Goal: Task Accomplishment & Management: Use online tool/utility

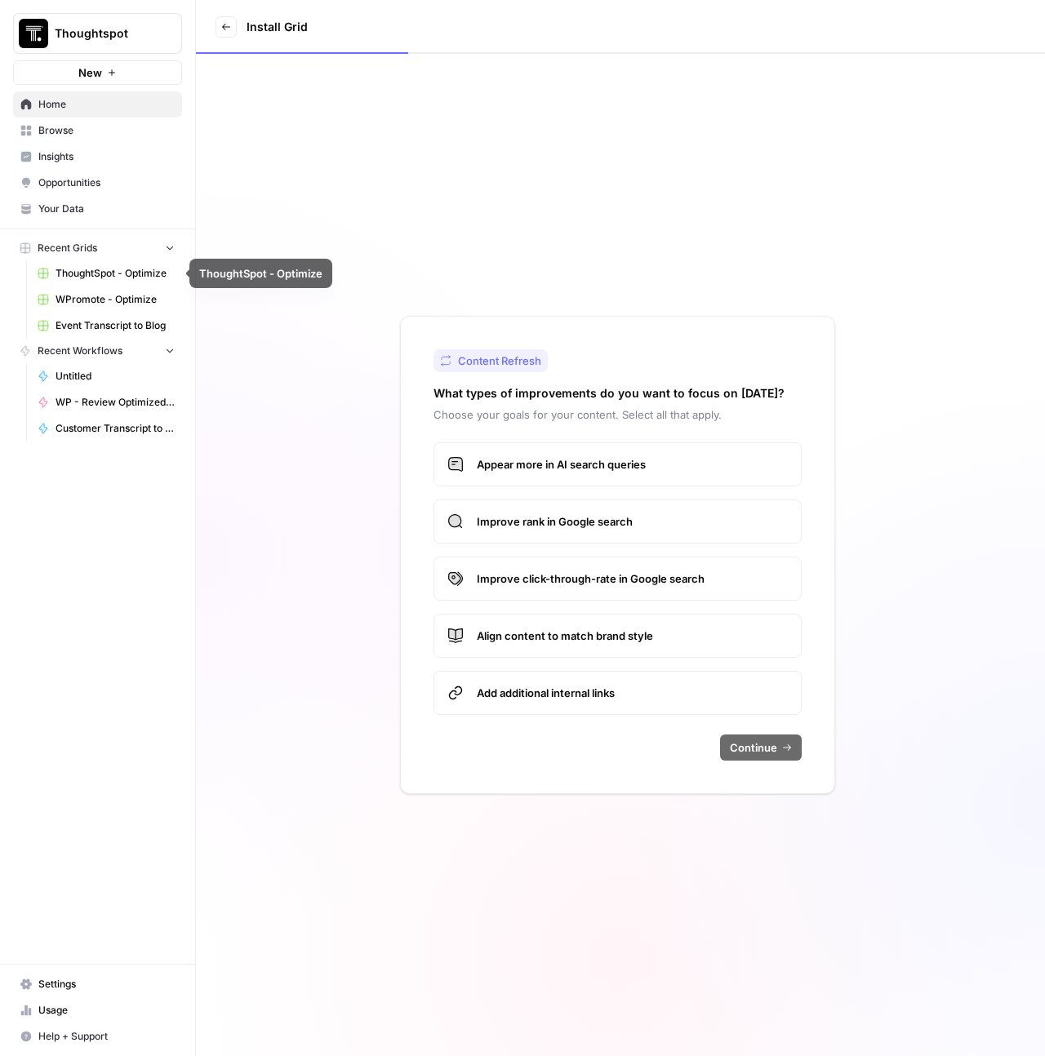
click at [106, 323] on span "Event Transcript to Blog" at bounding box center [114, 325] width 119 height 15
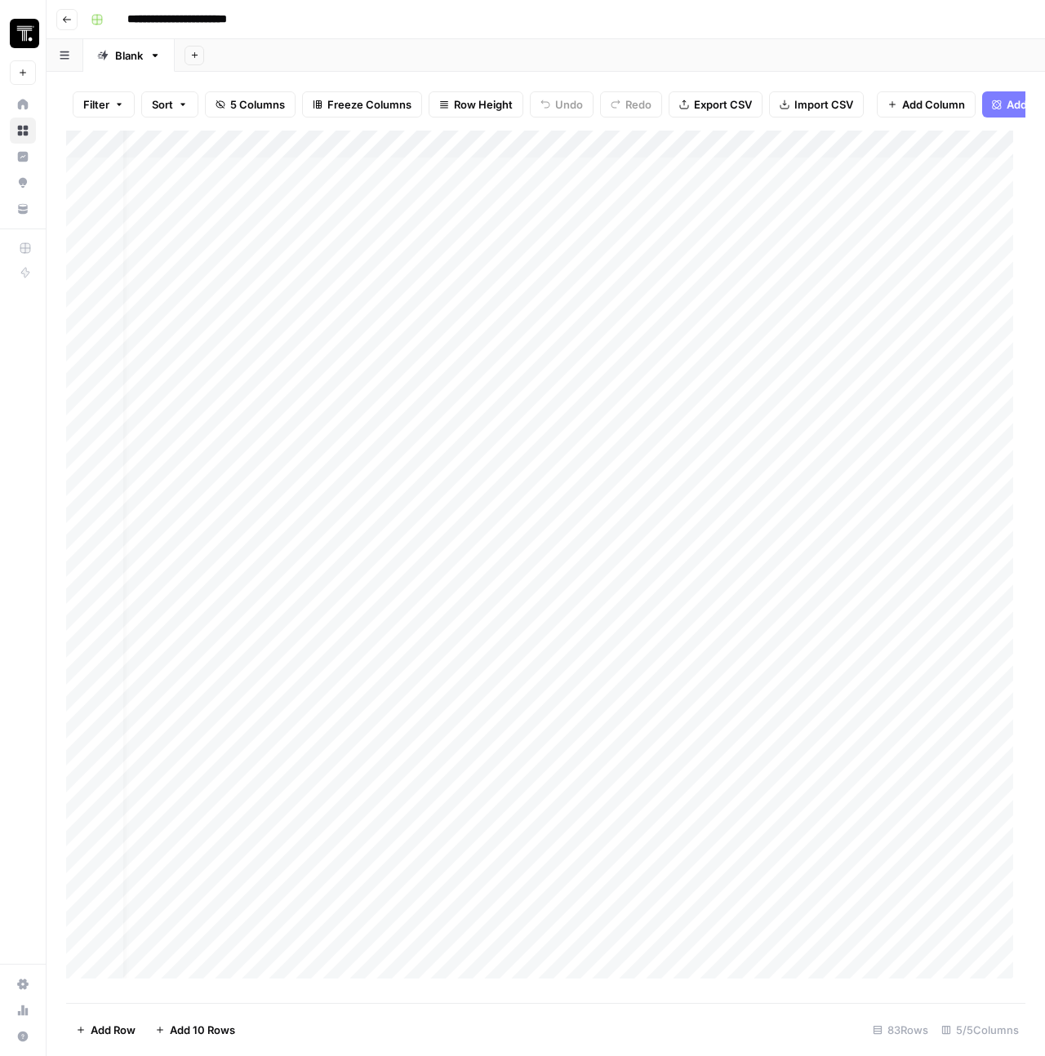
scroll to position [0, 203]
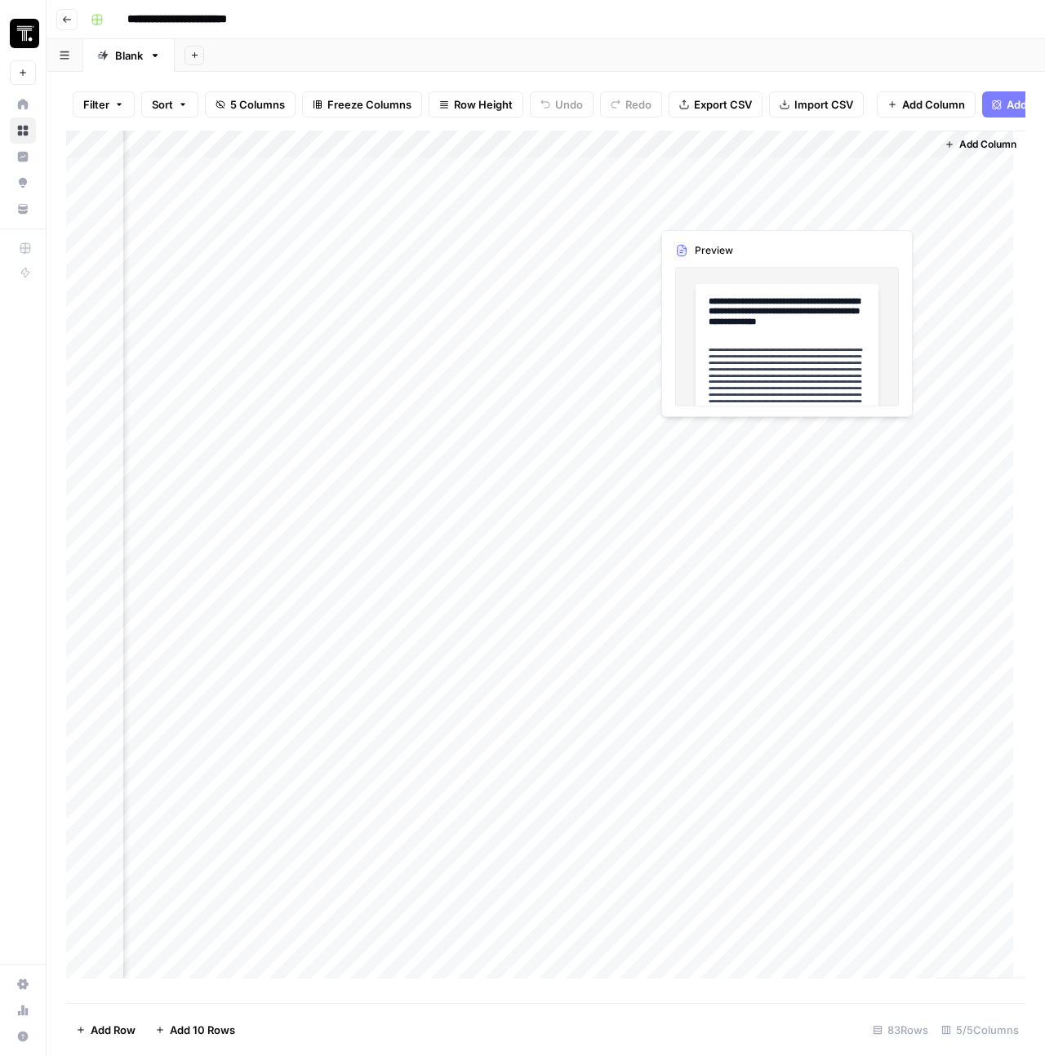
click at [855, 211] on div "Add Column" at bounding box center [545, 561] width 959 height 860
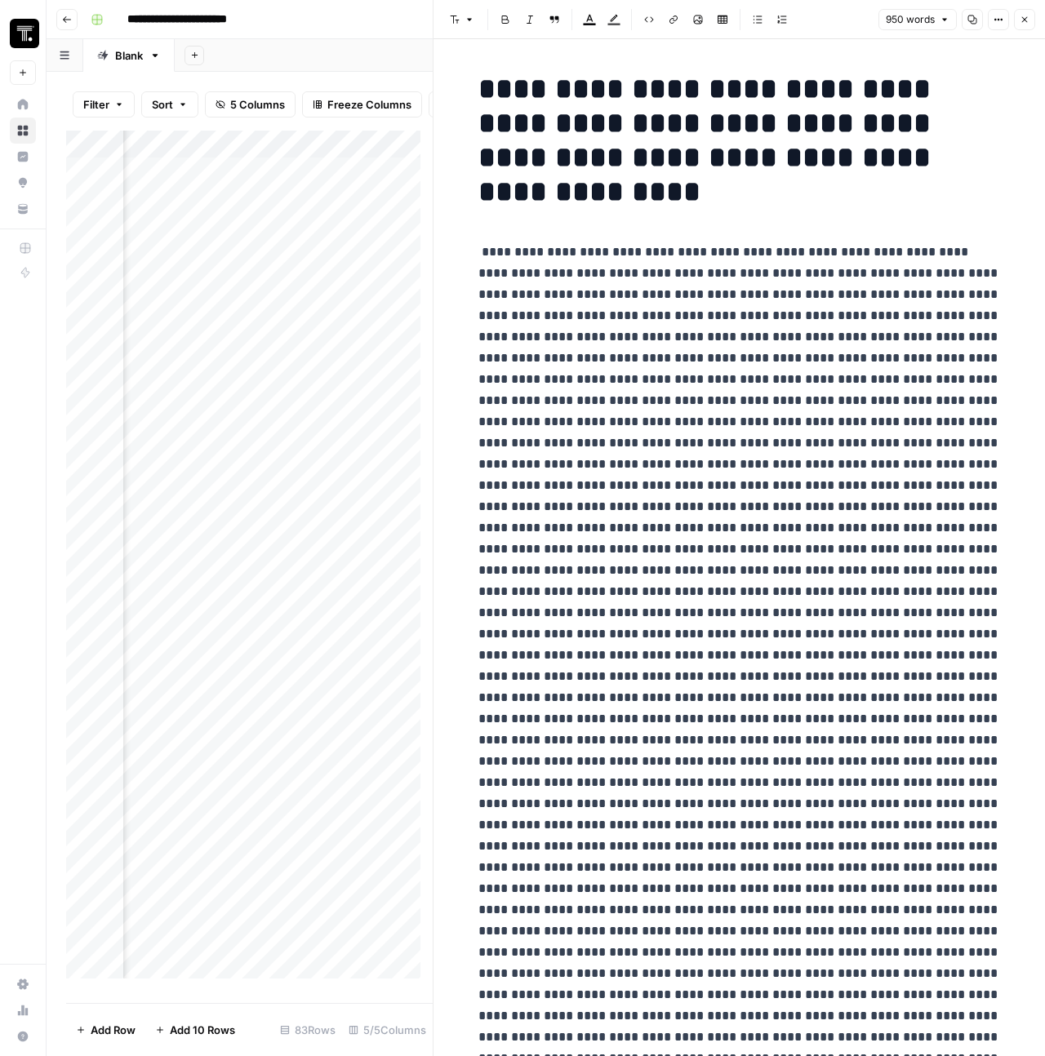
drag, startPoint x: 859, startPoint y: 986, endPoint x: 437, endPoint y: 252, distance: 846.3
click at [437, 252] on div "**********" at bounding box center [739, 528] width 612 height 1056
copy p "**********"
click at [1025, 16] on icon "button" at bounding box center [1024, 20] width 10 height 10
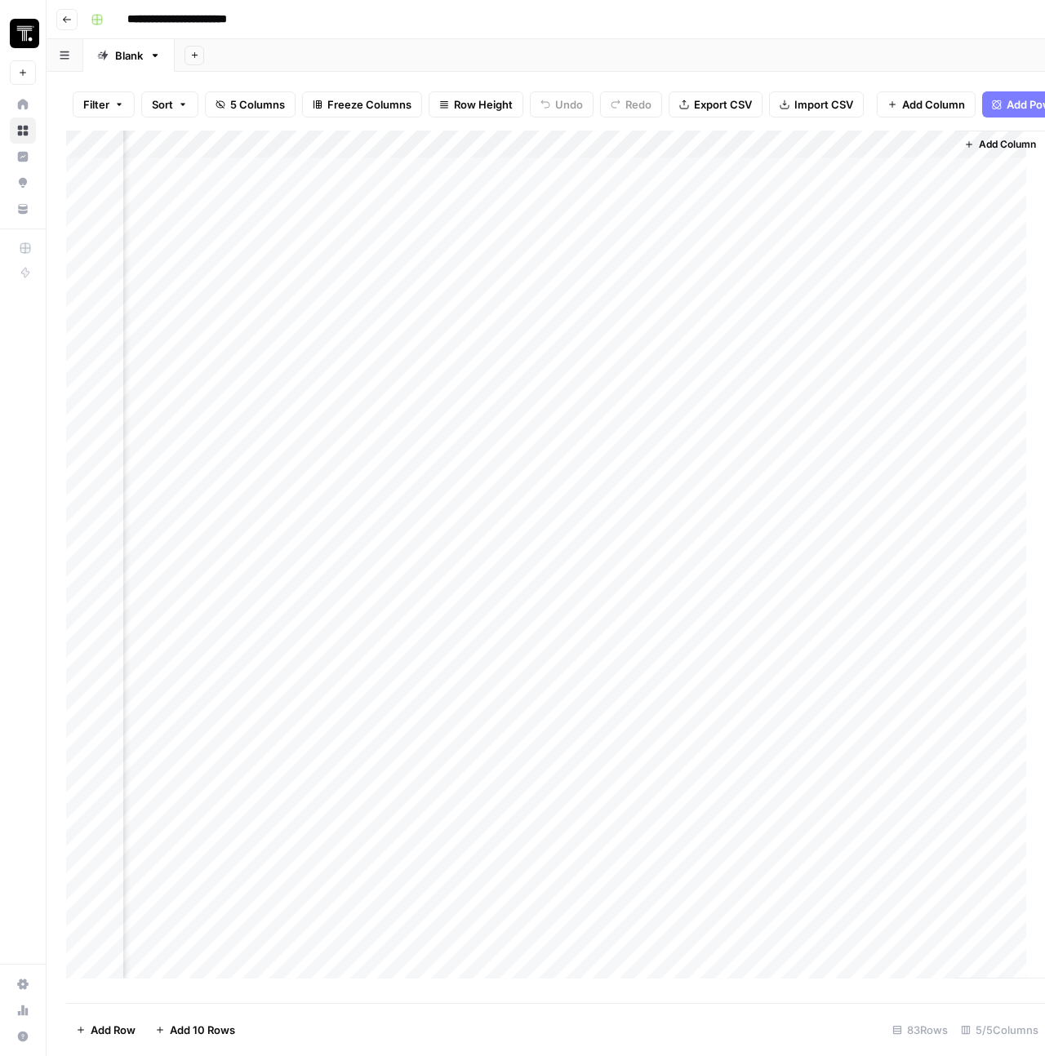
scroll to position [0, 184]
click at [680, 155] on div "Add Column" at bounding box center [545, 561] width 959 height 860
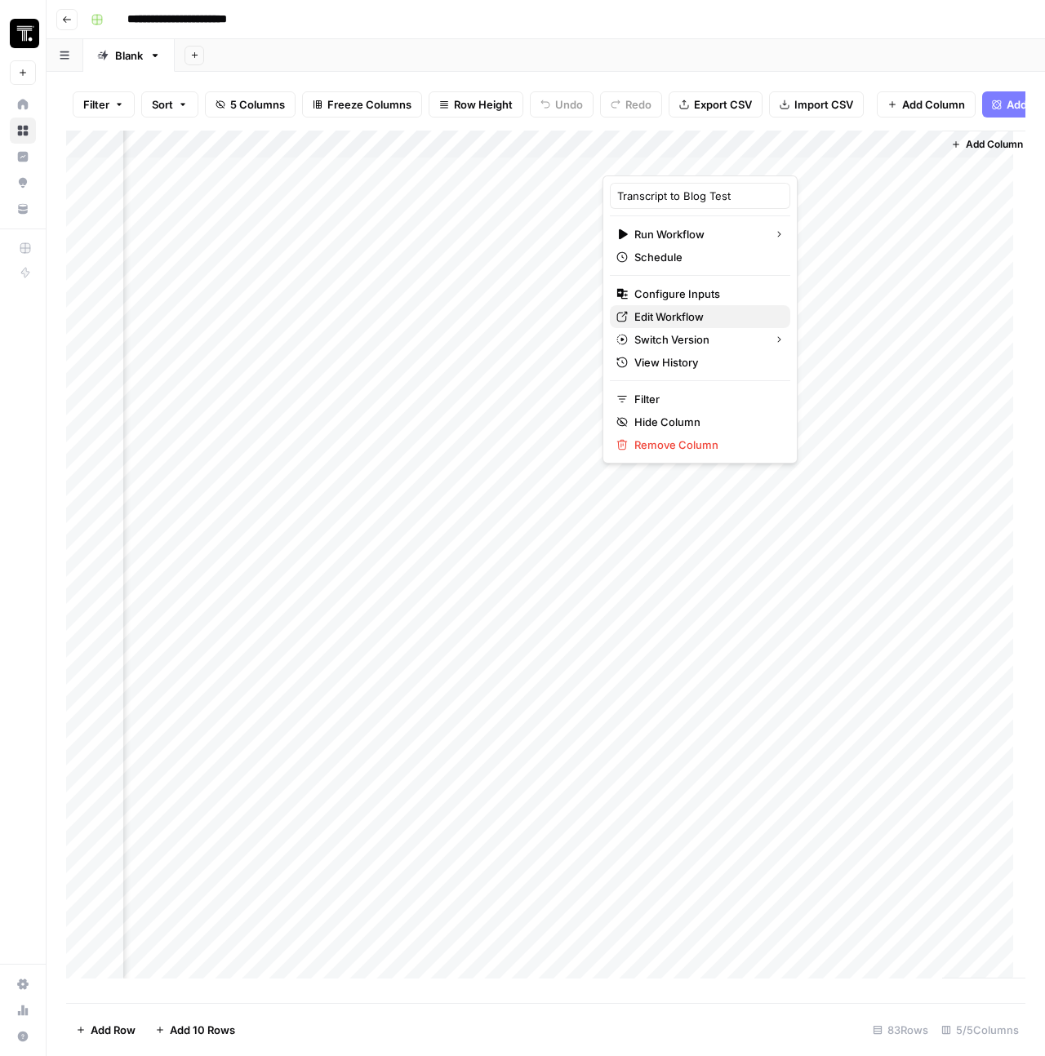
click at [674, 307] on link "Edit Workflow" at bounding box center [700, 316] width 180 height 23
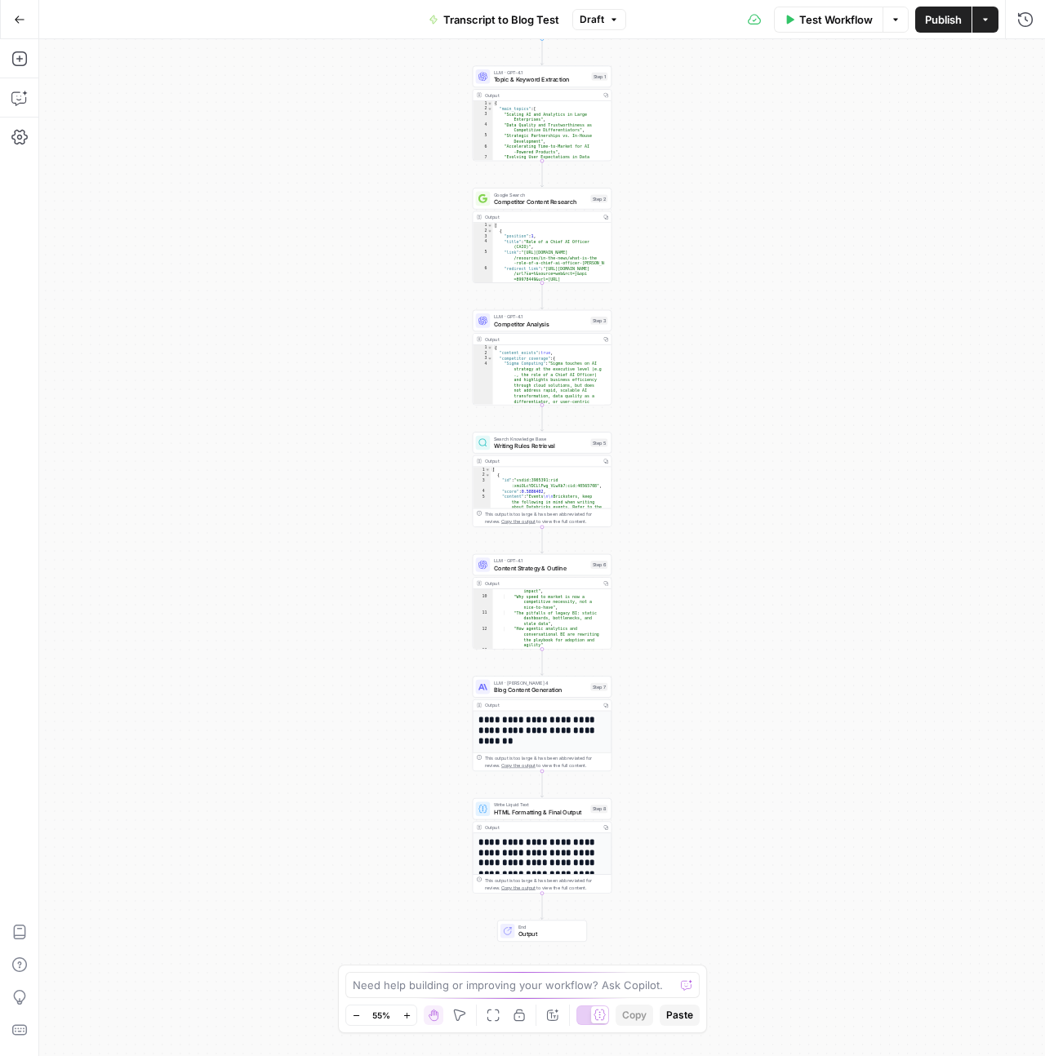
scroll to position [199, 0]
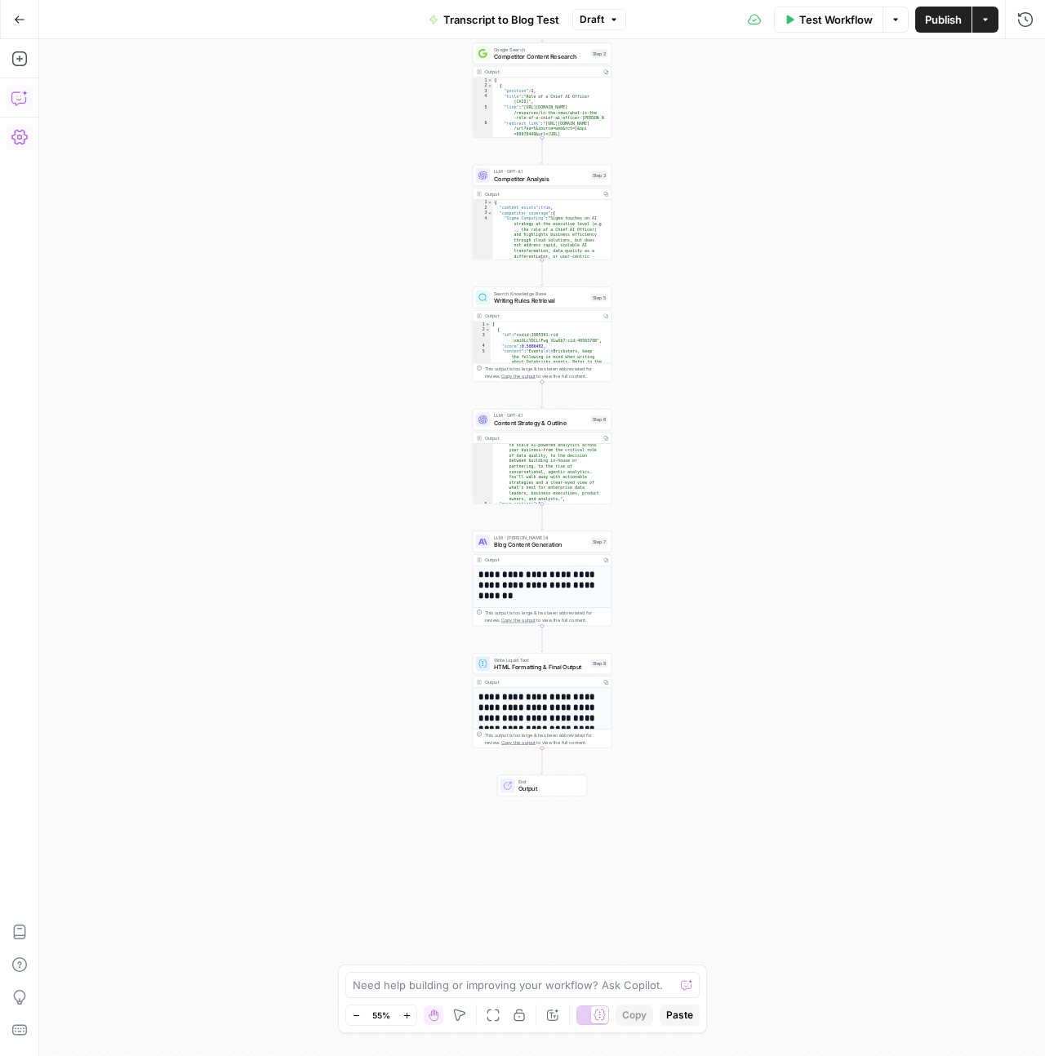
click at [14, 94] on icon "button" at bounding box center [19, 98] width 16 height 16
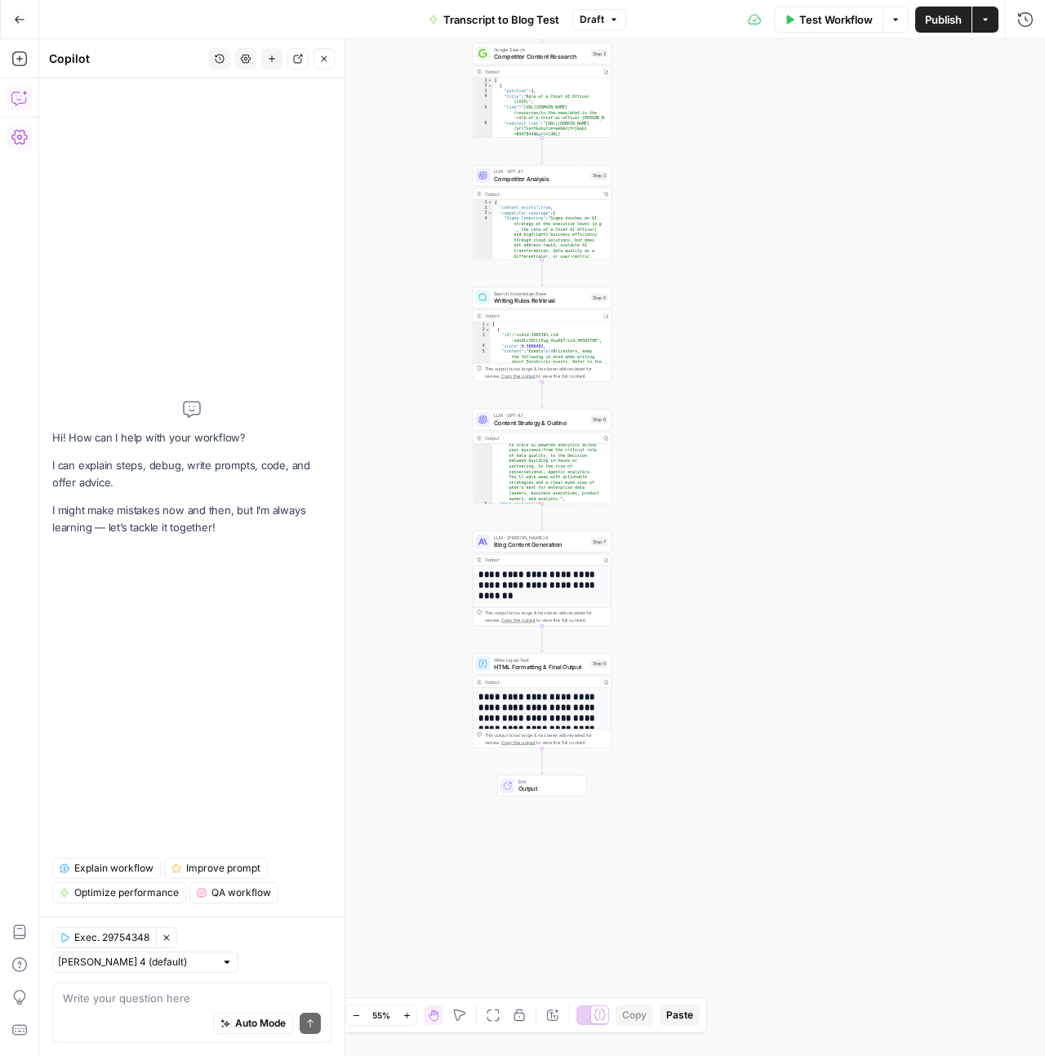
click at [215, 55] on icon "button" at bounding box center [219, 59] width 9 height 9
click at [216, 117] on span "button" at bounding box center [216, 116] width 227 height 16
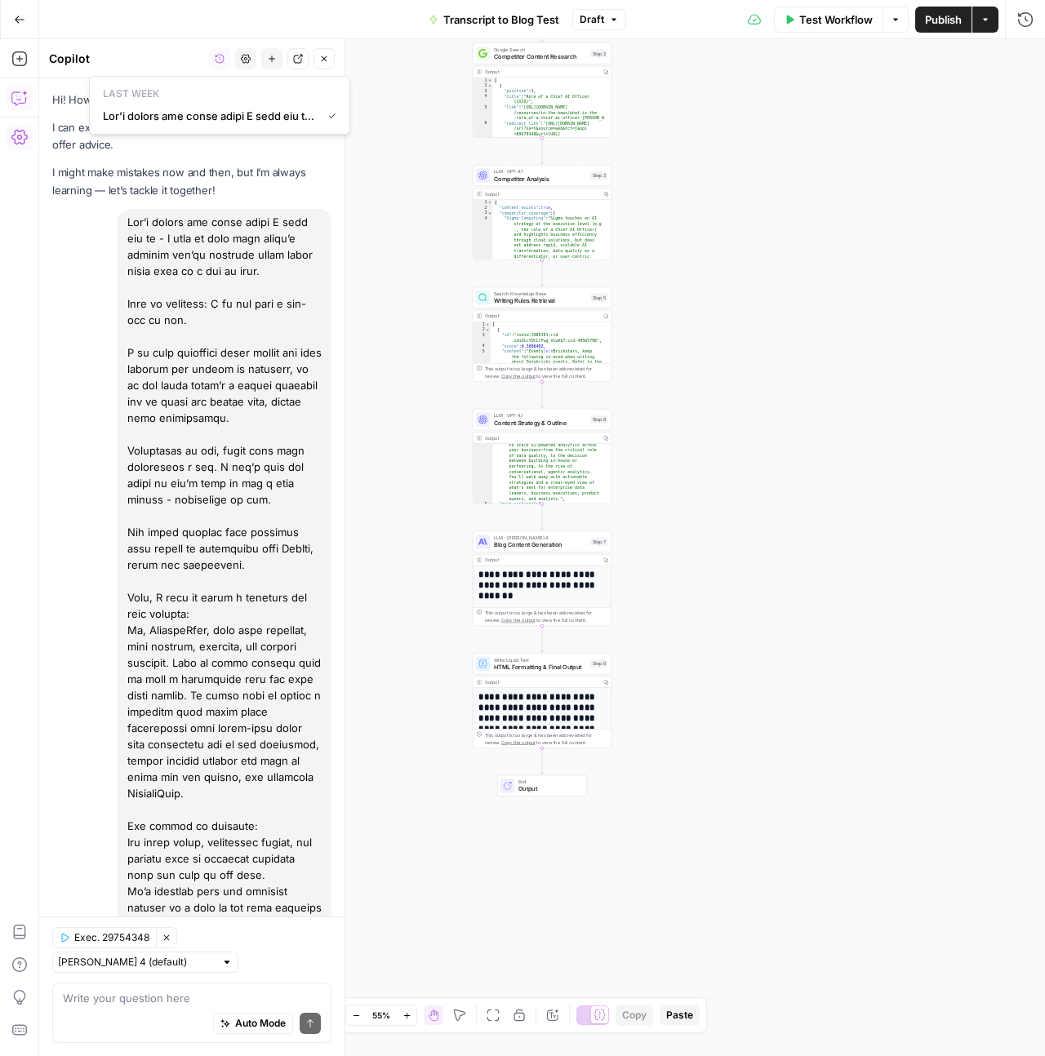
scroll to position [15528, 0]
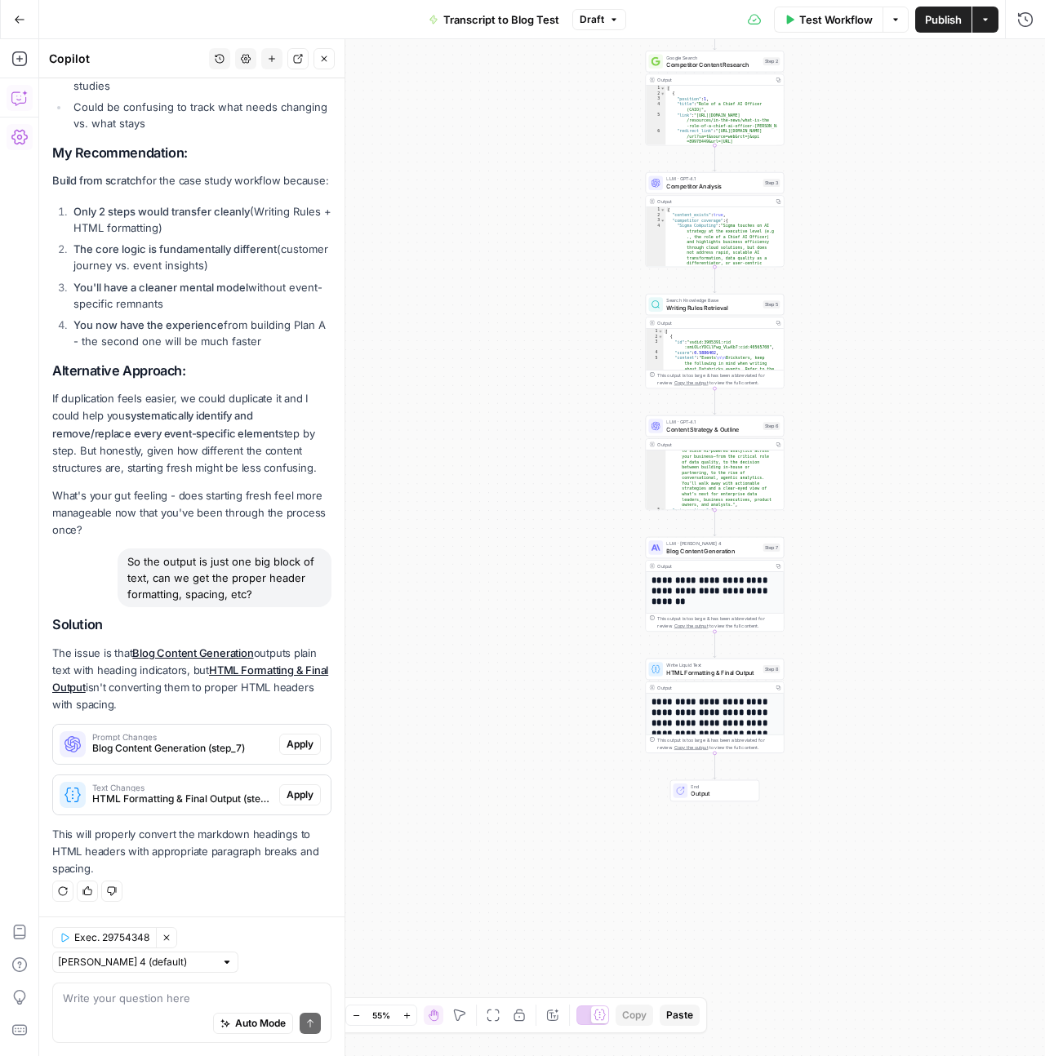
click at [285, 681] on p "The issue is that Blog Content Generation outputs plain text with heading indic…" at bounding box center [191, 679] width 279 height 69
click at [286, 695] on p "The issue is that Blog Content Generation outputs plain text with heading indic…" at bounding box center [191, 679] width 279 height 69
click at [290, 743] on span "Apply" at bounding box center [299, 744] width 27 height 15
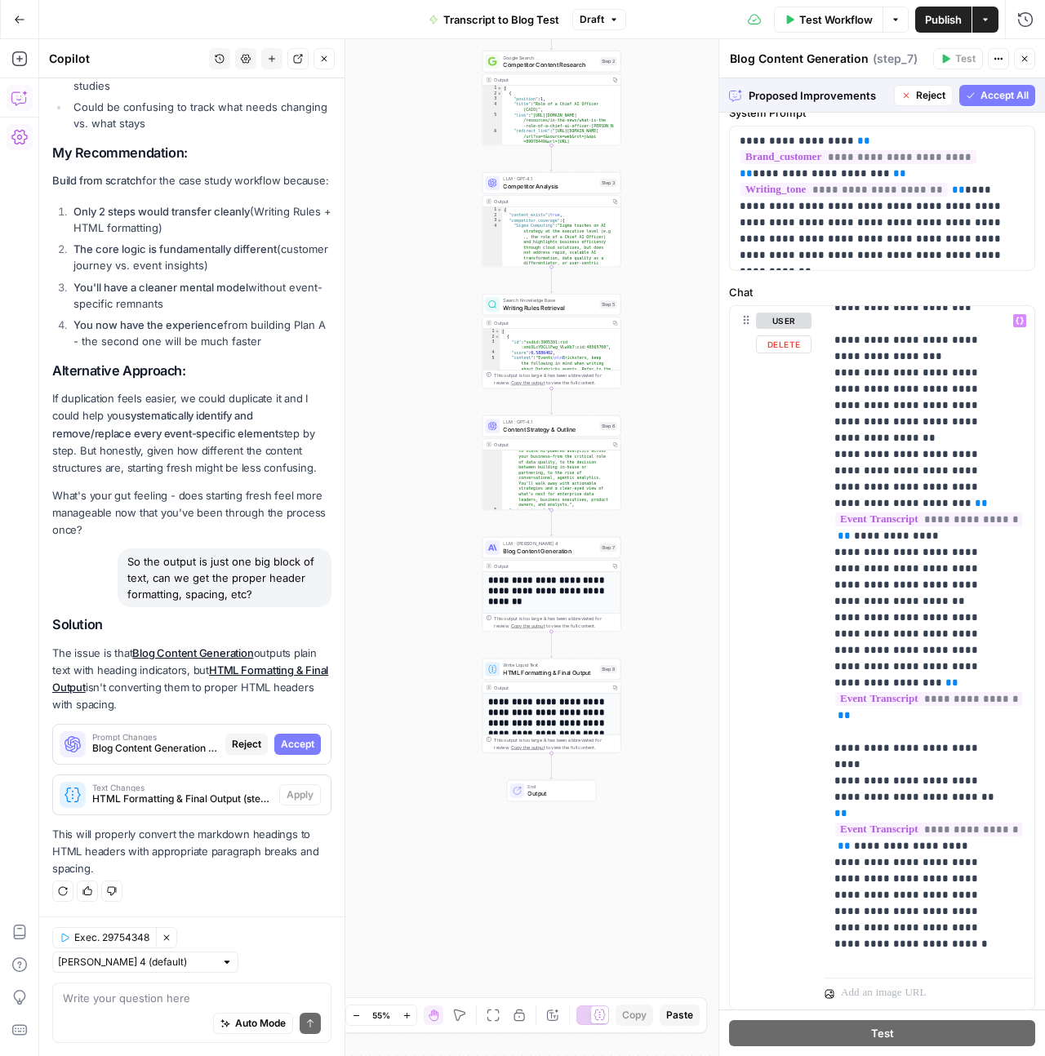
scroll to position [110, 0]
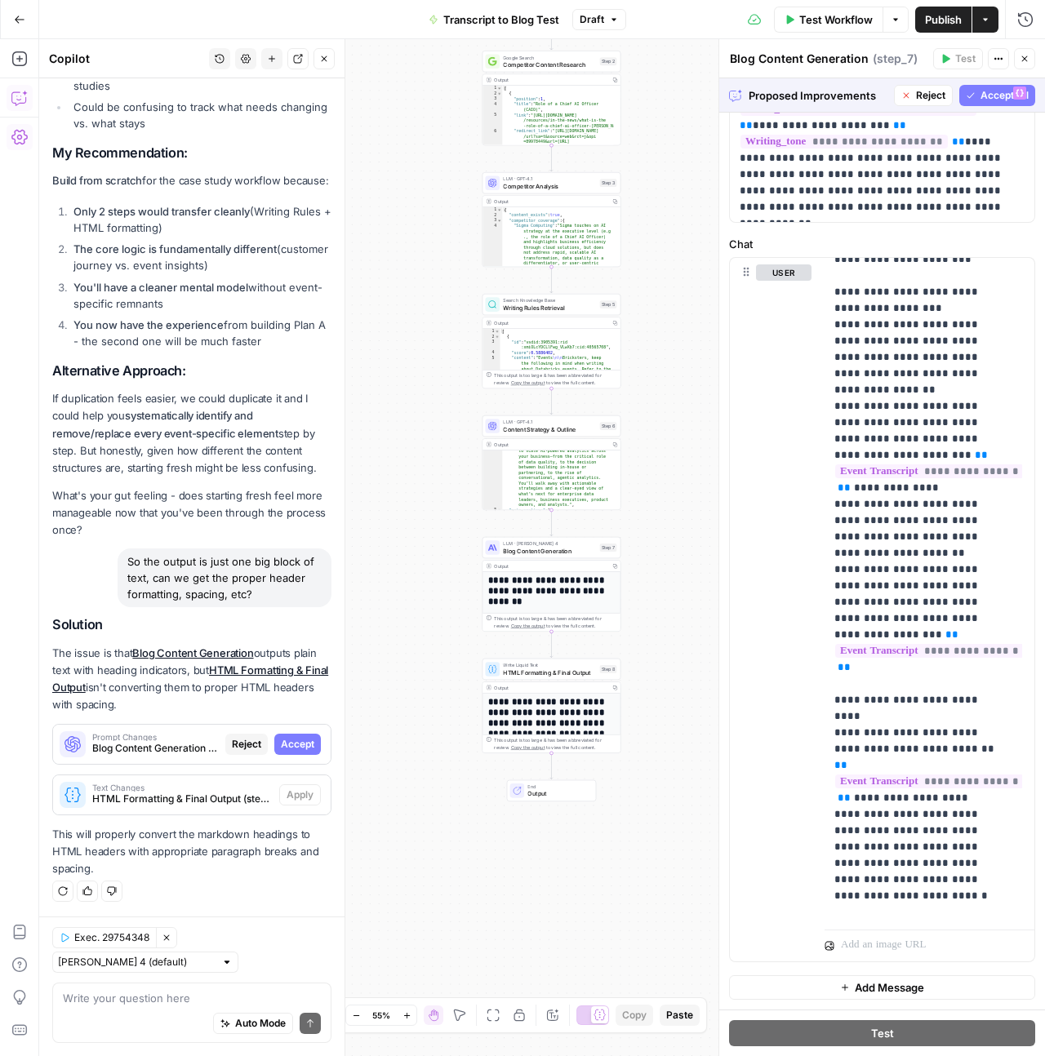
click at [980, 99] on span "Accept All" at bounding box center [1004, 95] width 48 height 15
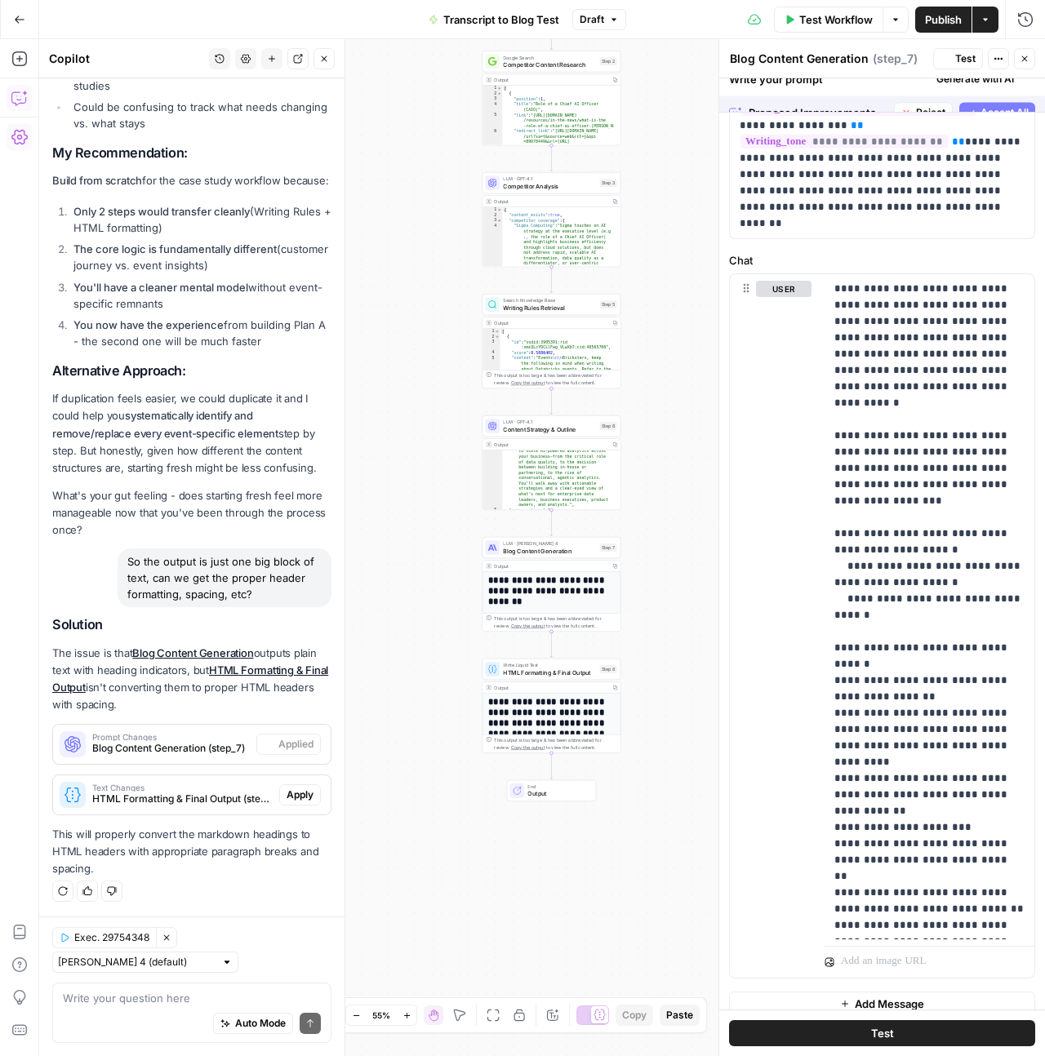
scroll to position [0, 0]
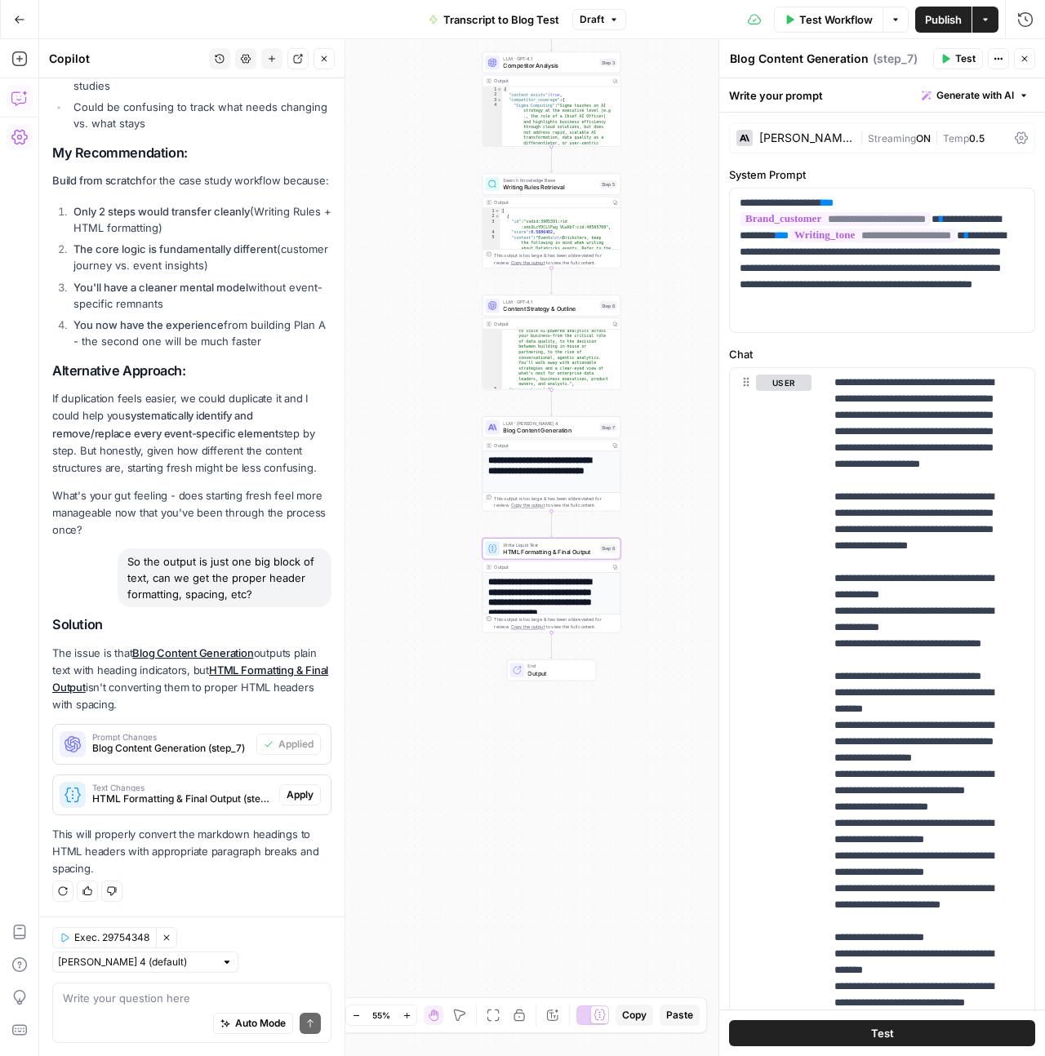
click at [286, 796] on span "Apply" at bounding box center [299, 795] width 27 height 15
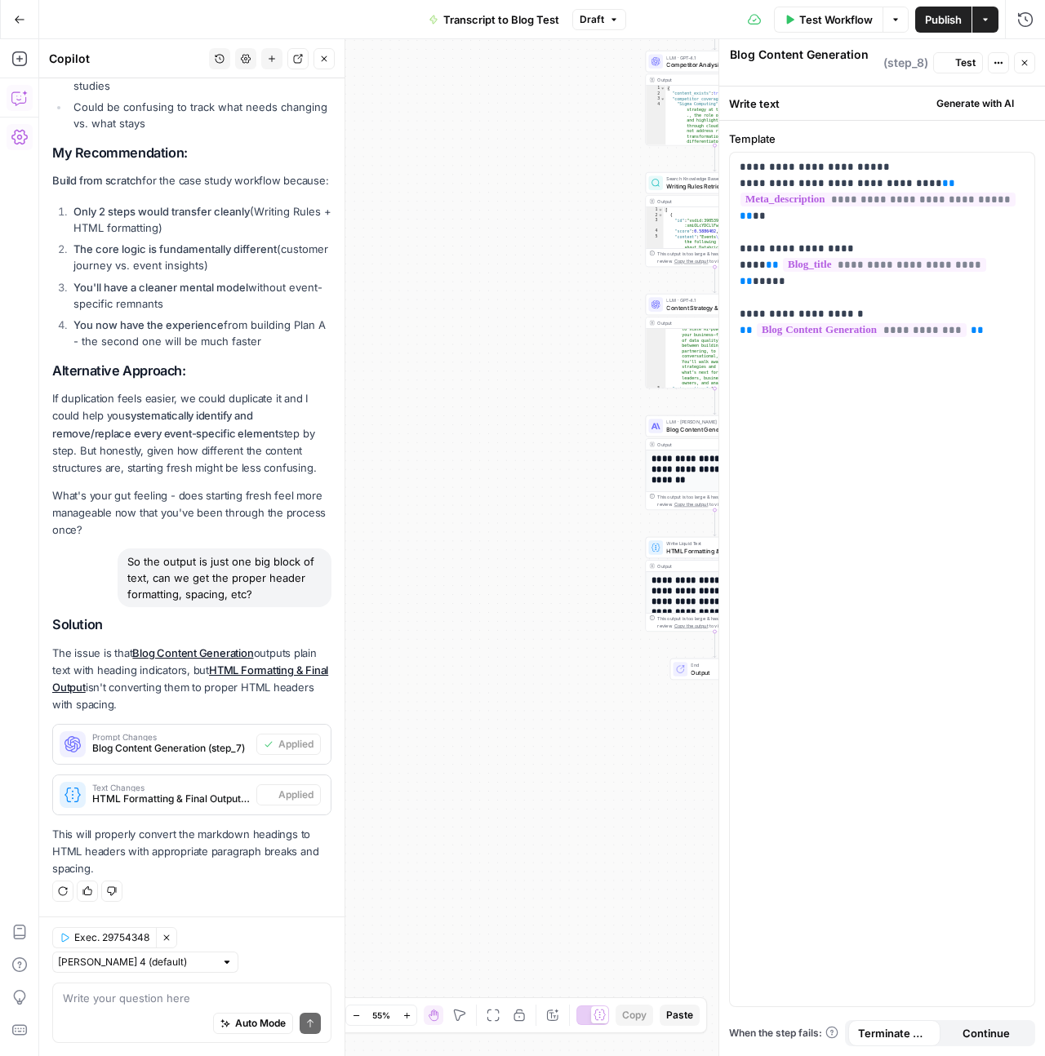
type textarea "HTML Formatting & Final Output"
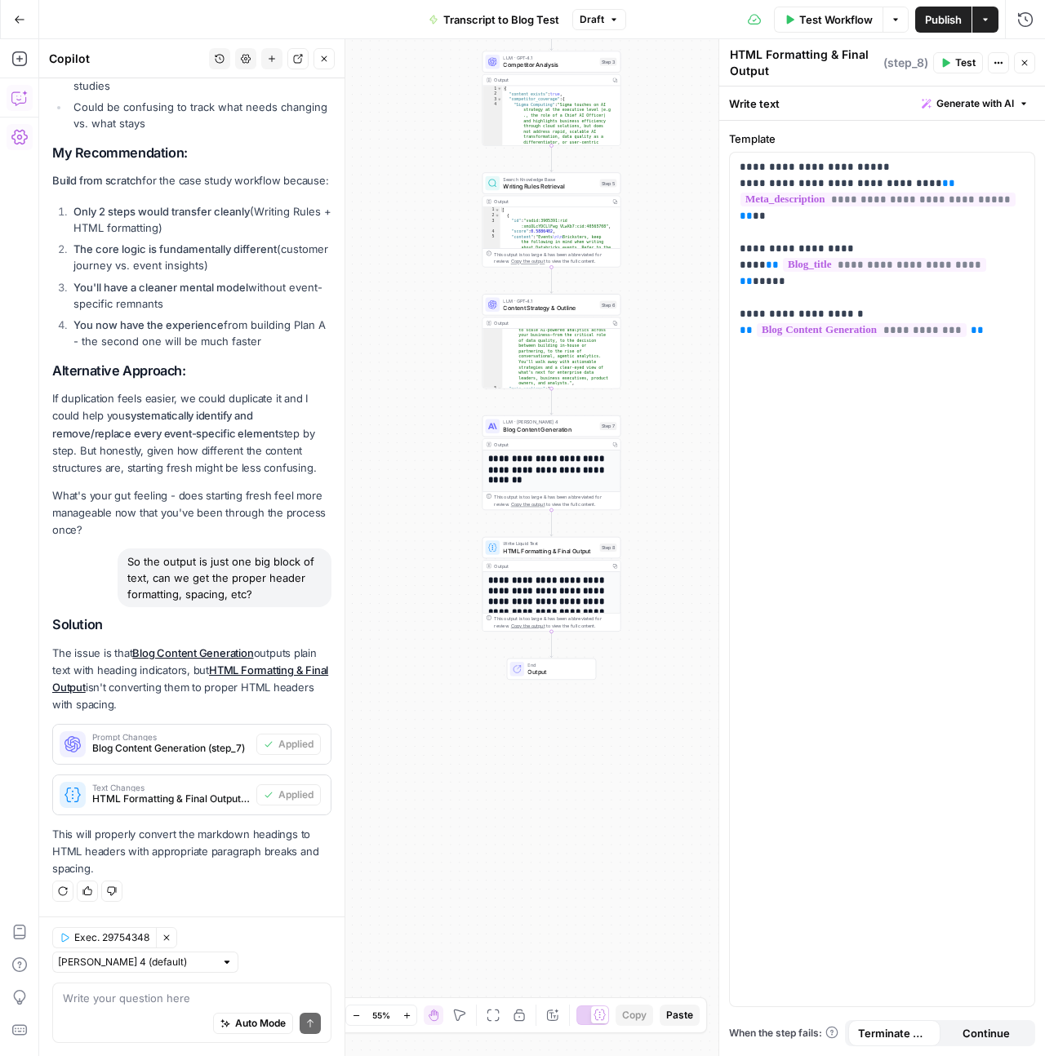
click at [245, 844] on p "This will properly convert the markdown headings to HTML headers with appropria…" at bounding box center [191, 851] width 279 height 51
click at [245, 841] on p "This will properly convert the markdown headings to HTML headers with appropria…" at bounding box center [191, 851] width 279 height 51
click at [248, 475] on p "If duplication feels easier, we could duplicate it and I could help you systema…" at bounding box center [191, 433] width 279 height 87
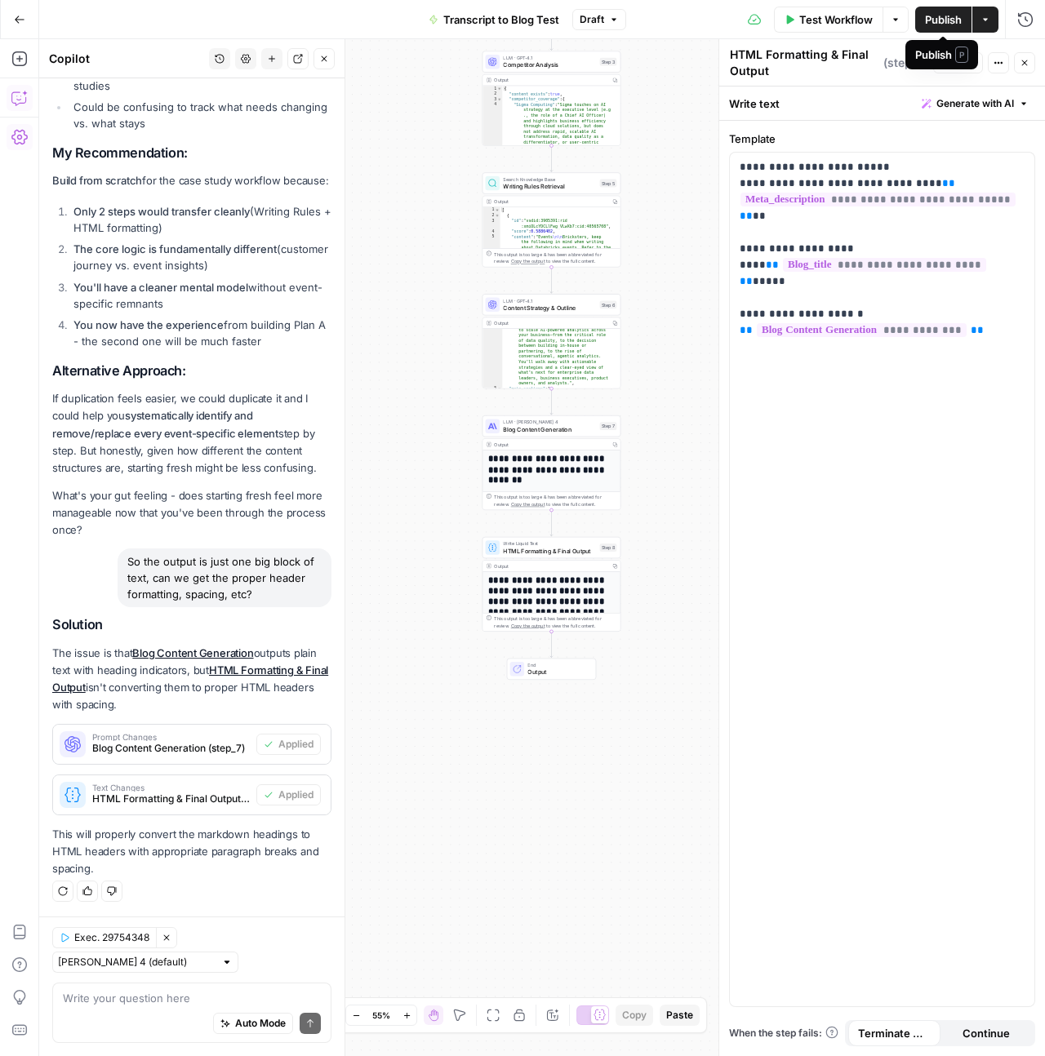
click at [946, 22] on span "Publish" at bounding box center [943, 19] width 37 height 16
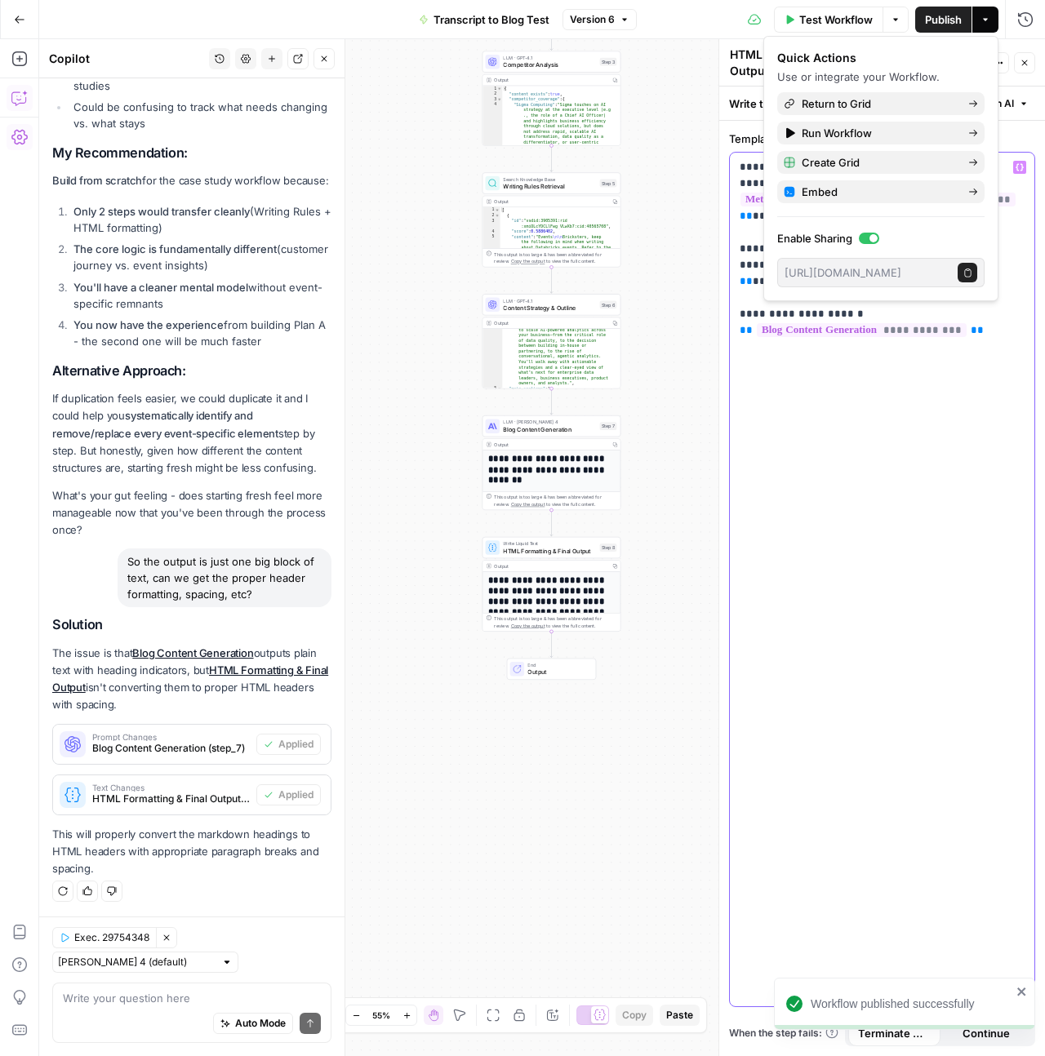
click at [873, 537] on div "**********" at bounding box center [882, 580] width 304 height 854
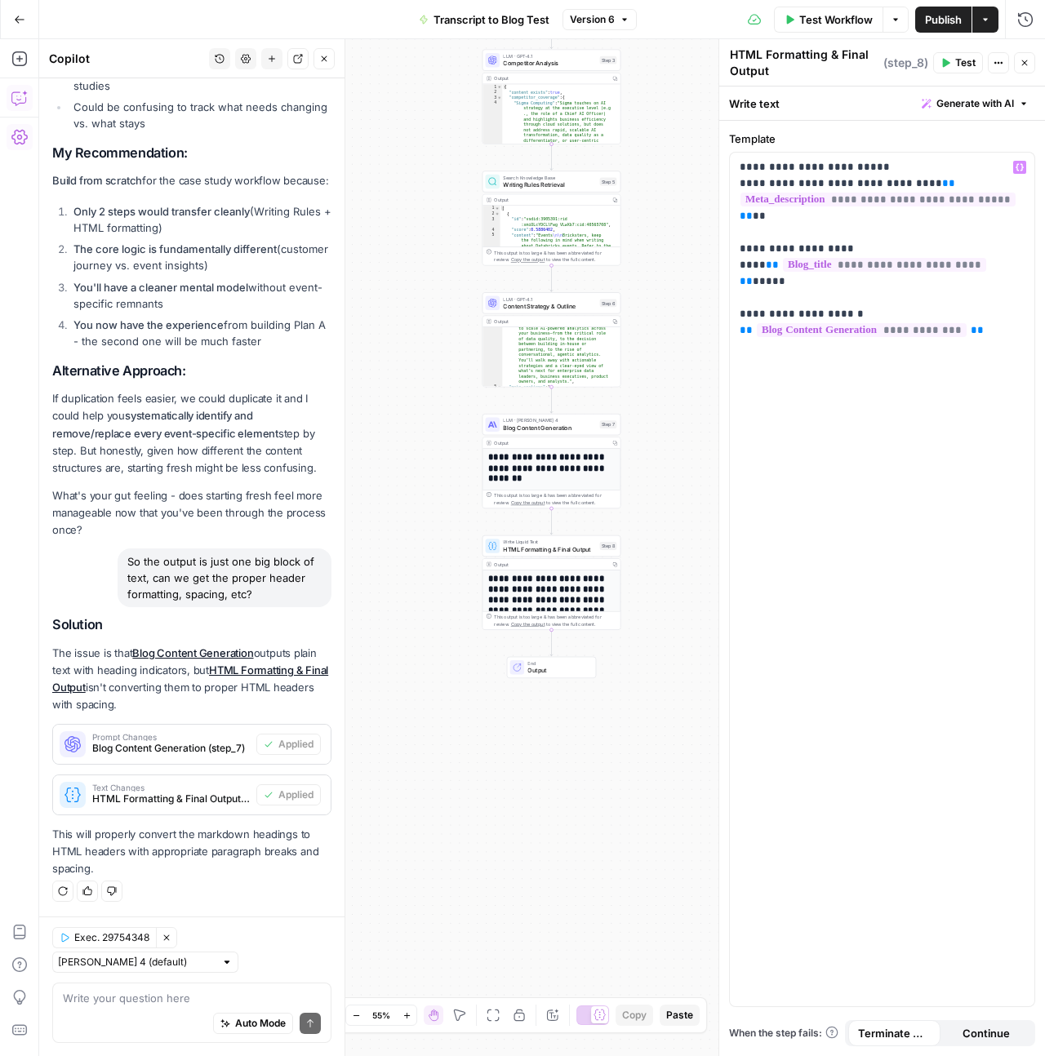
click at [971, 68] on span "Test" at bounding box center [965, 62] width 20 height 15
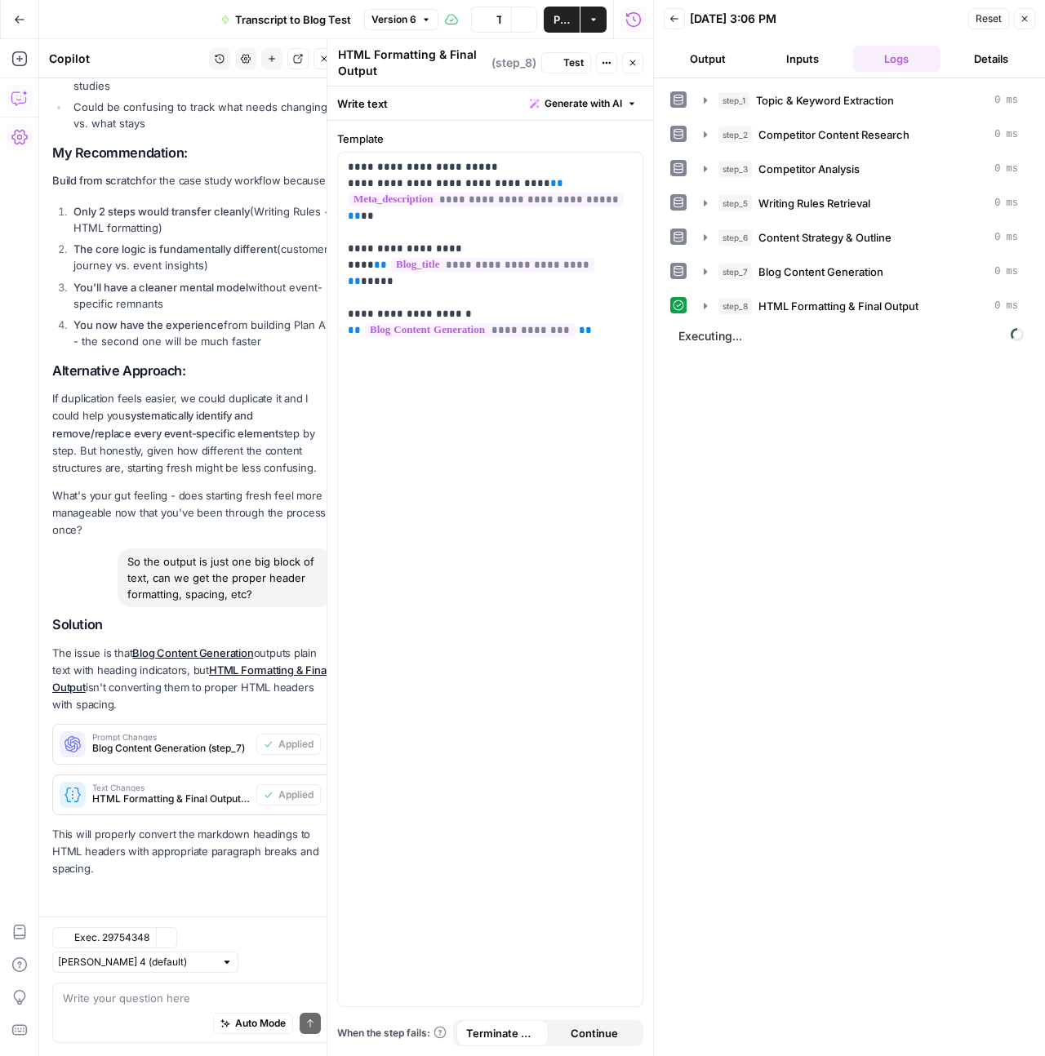
scroll to position [15528, 0]
click at [708, 303] on icon "button" at bounding box center [705, 306] width 13 height 13
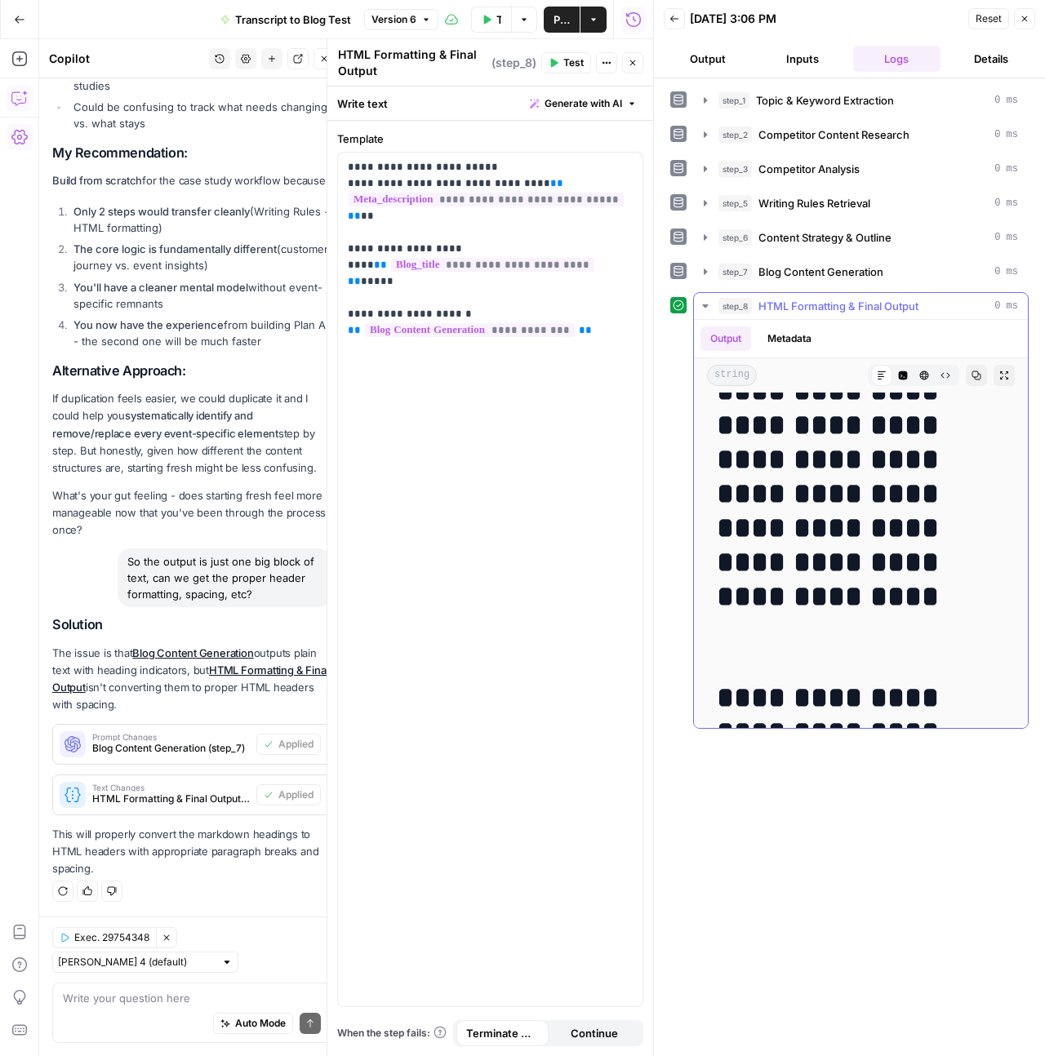
scroll to position [0, 0]
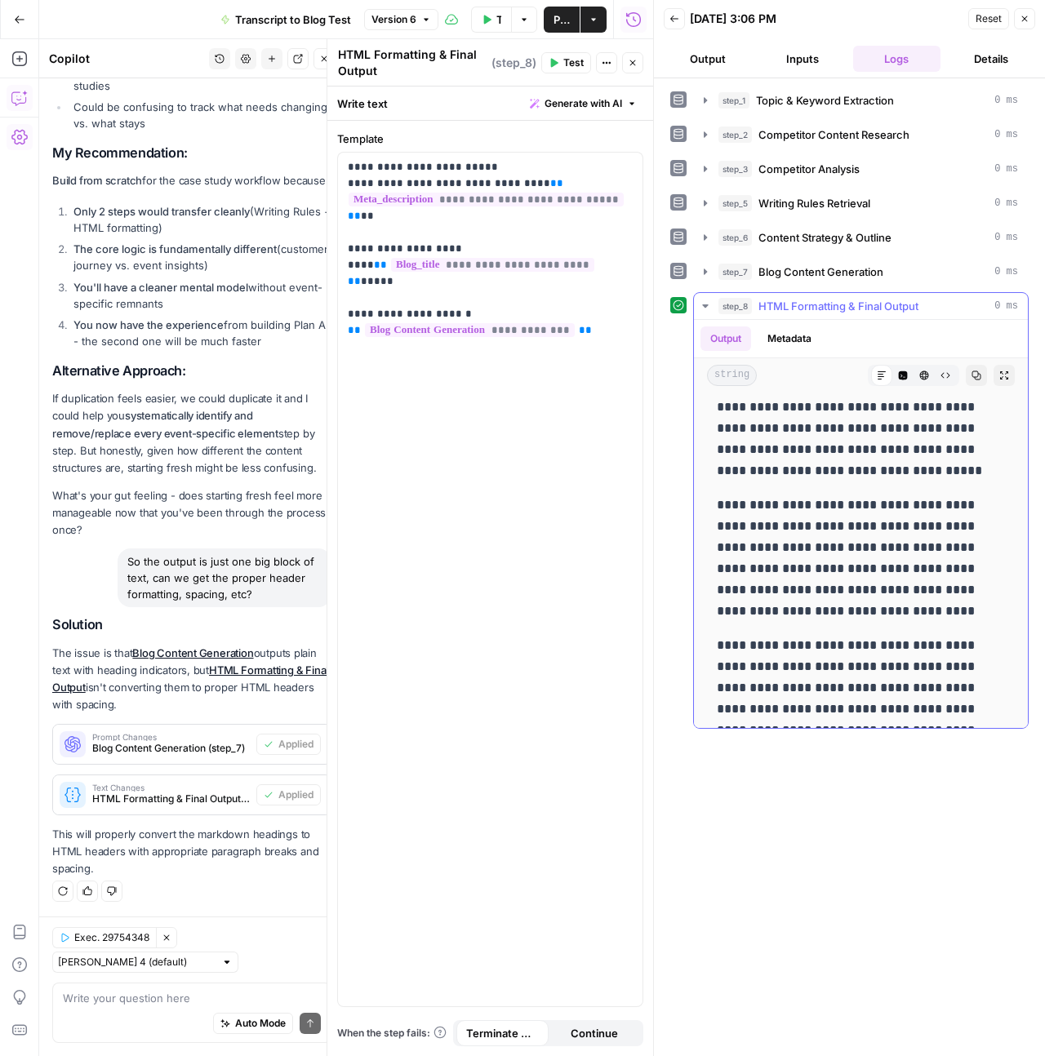
scroll to position [4473, 0]
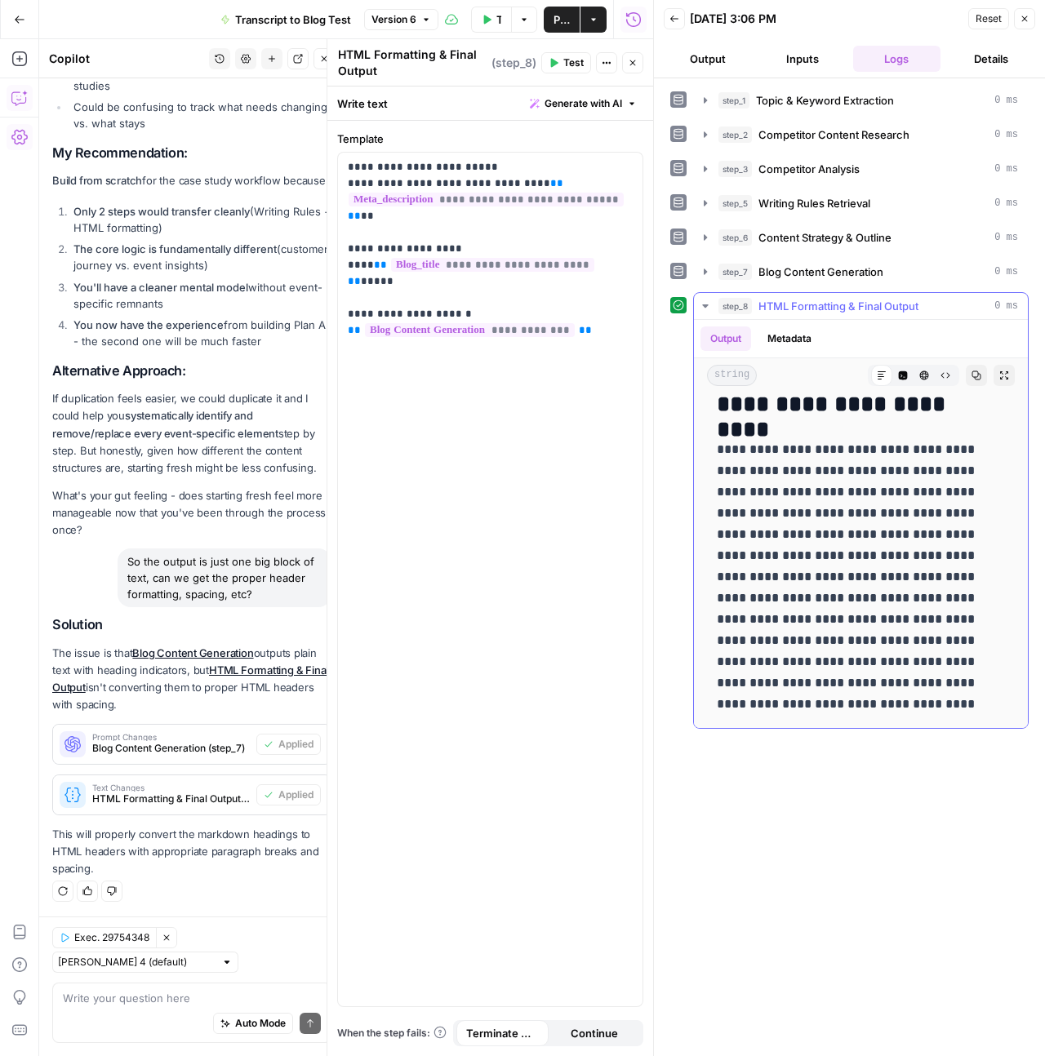
drag, startPoint x: 718, startPoint y: 418, endPoint x: 955, endPoint y: 667, distance: 343.5
click at [946, 597] on p "**********" at bounding box center [855, 577] width 276 height 276
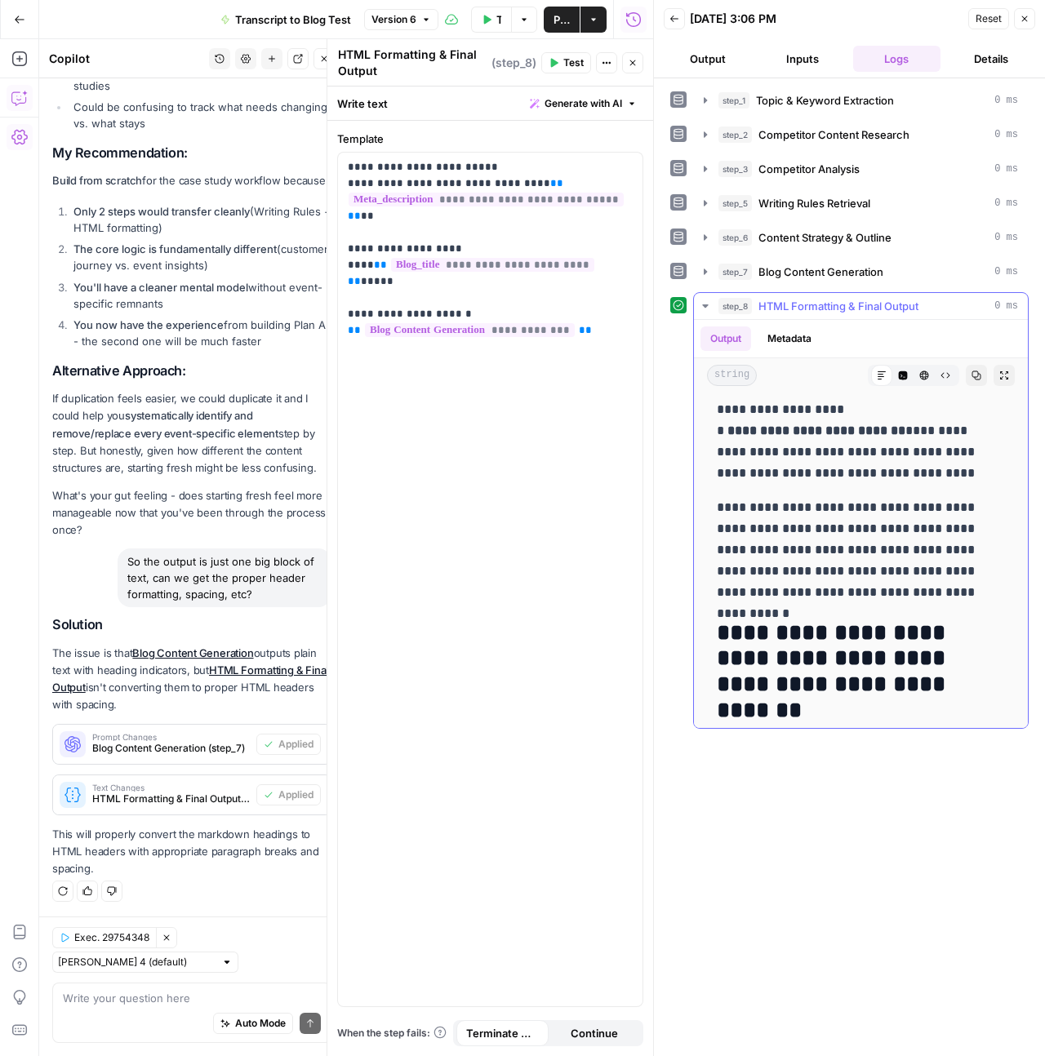
scroll to position [0, 0]
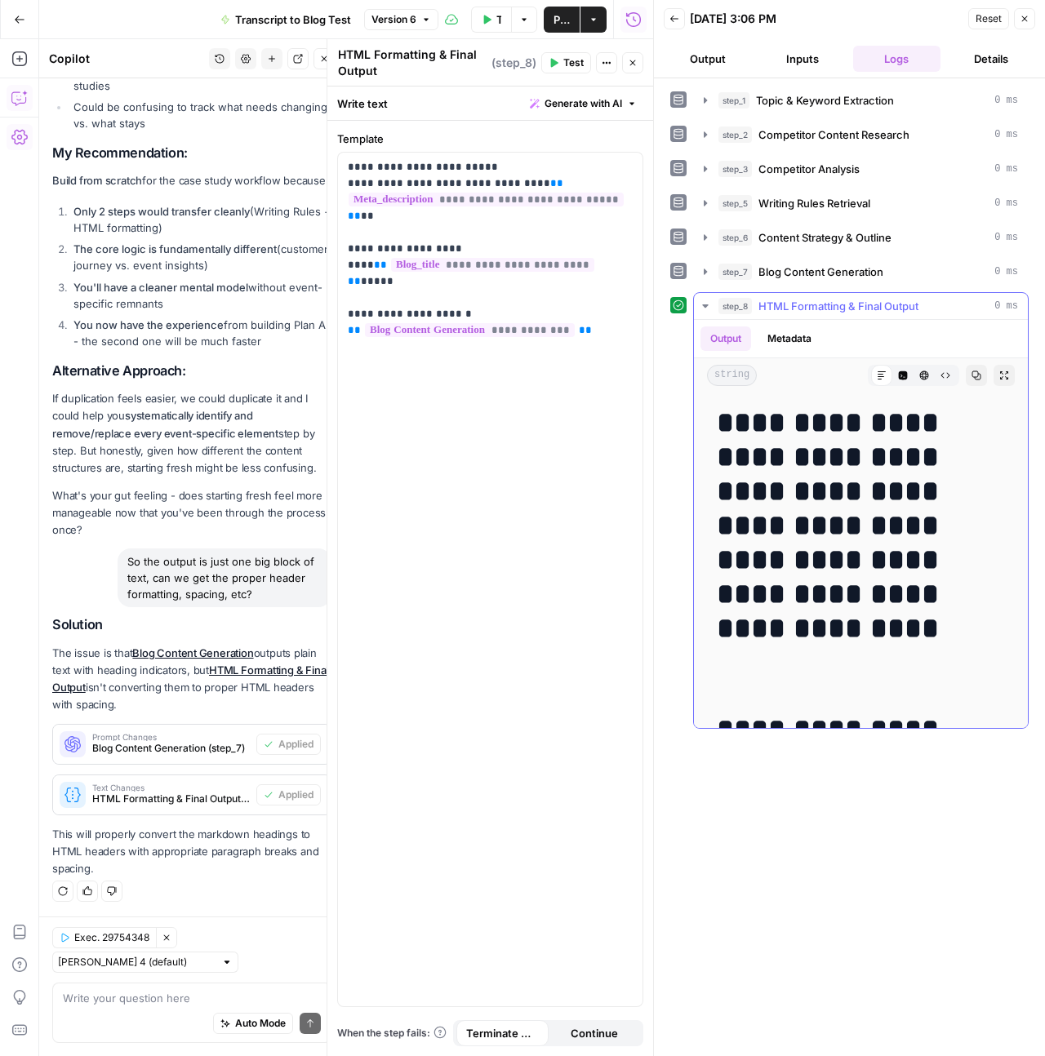
click at [734, 426] on h1 "**********" at bounding box center [855, 543] width 276 height 274
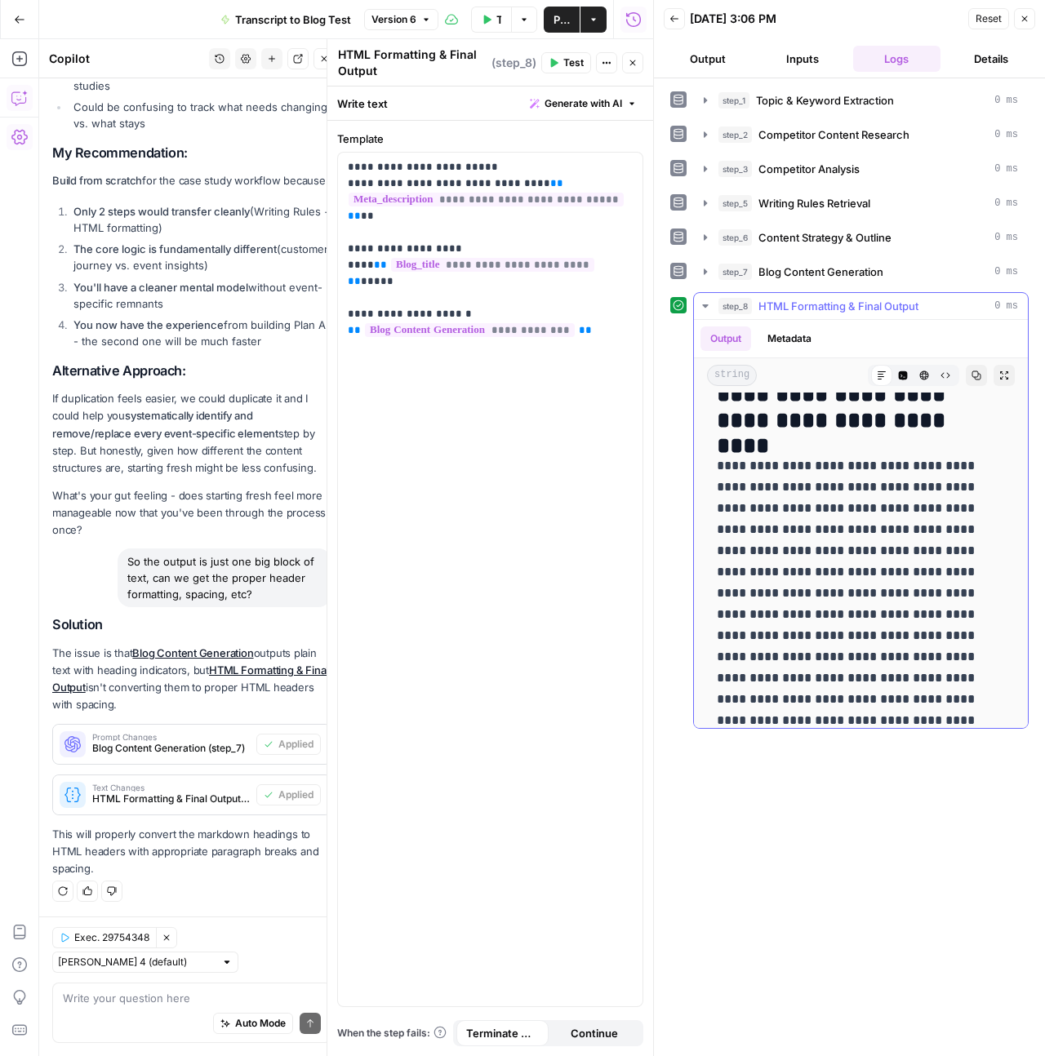
scroll to position [4473, 0]
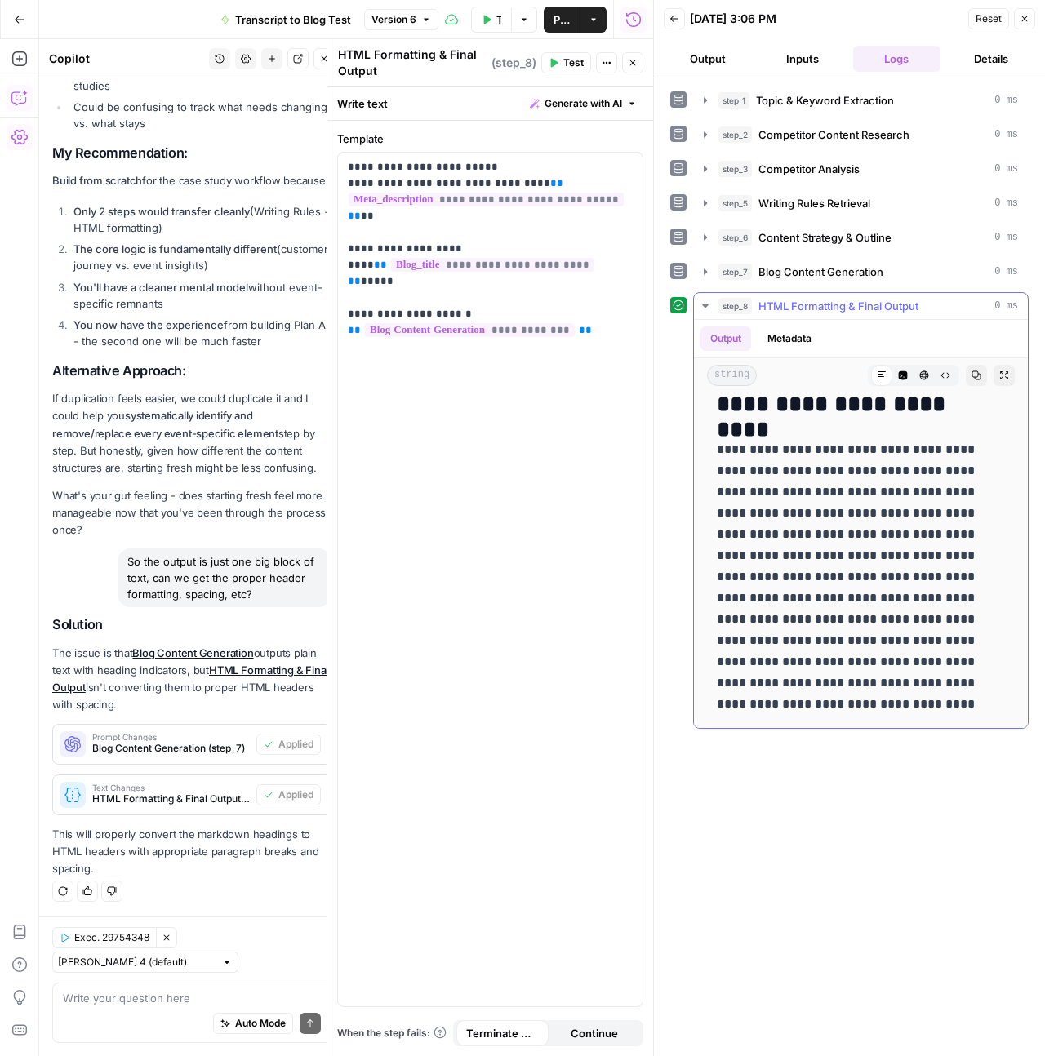
drag, startPoint x: 721, startPoint y: 418, endPoint x: 965, endPoint y: 696, distance: 370.7
copy div "**********"
click at [883, 550] on p "**********" at bounding box center [855, 577] width 276 height 276
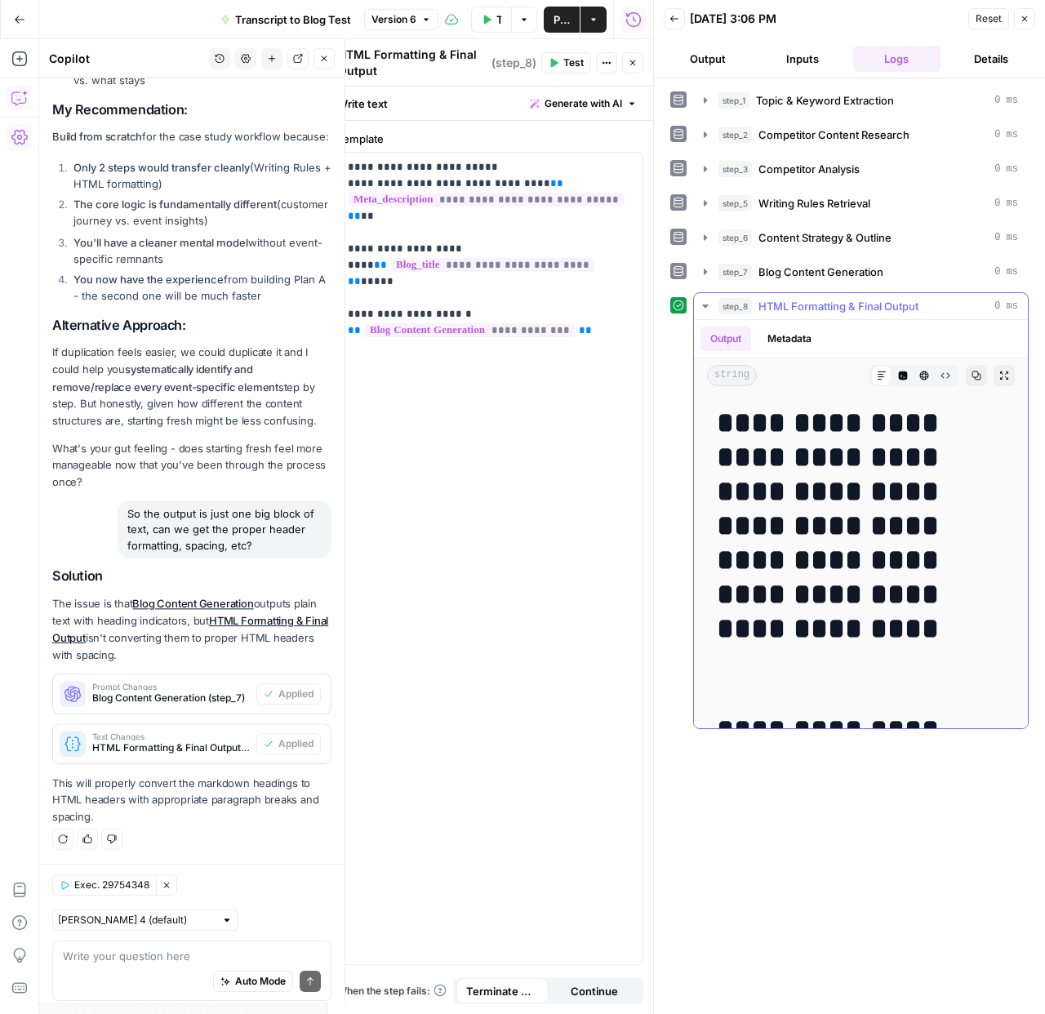
scroll to position [15570, 0]
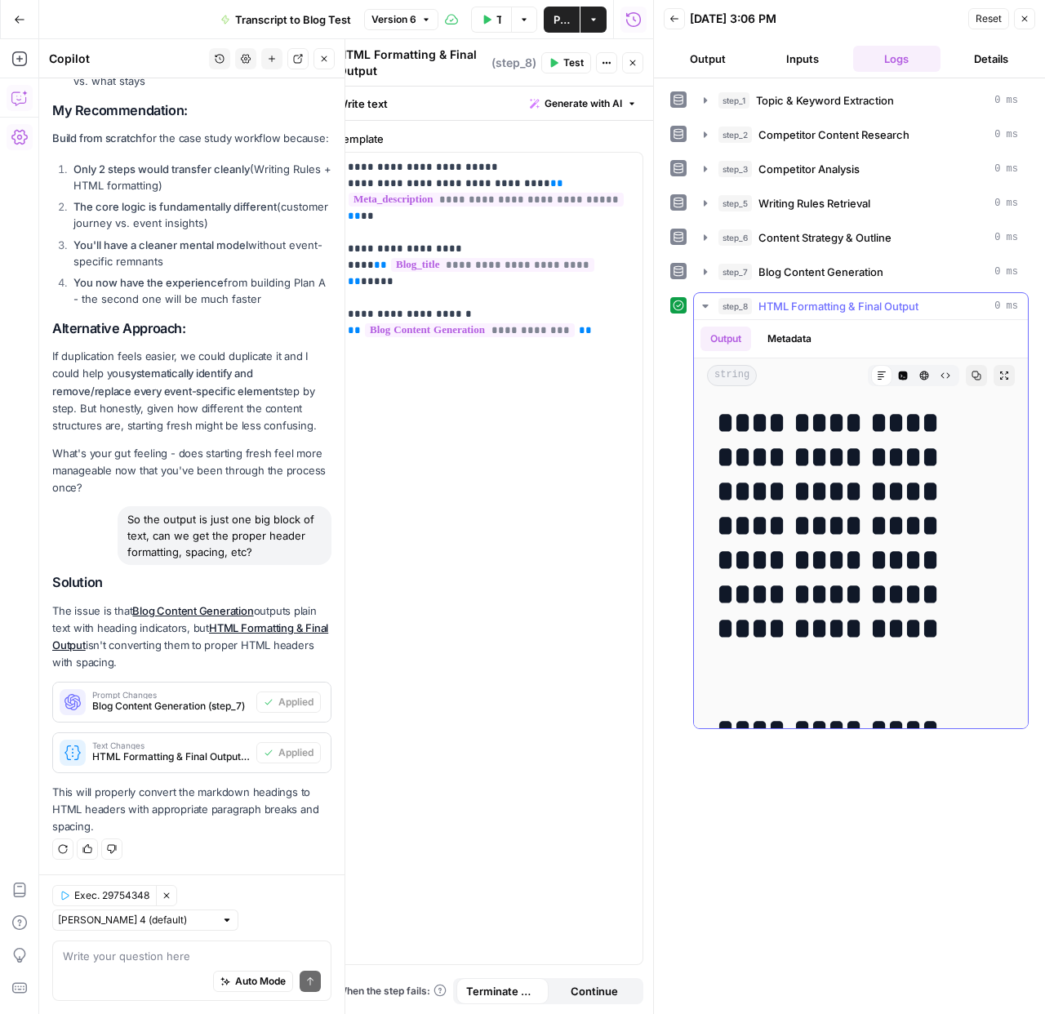
click at [824, 492] on h1 "**********" at bounding box center [855, 543] width 276 height 274
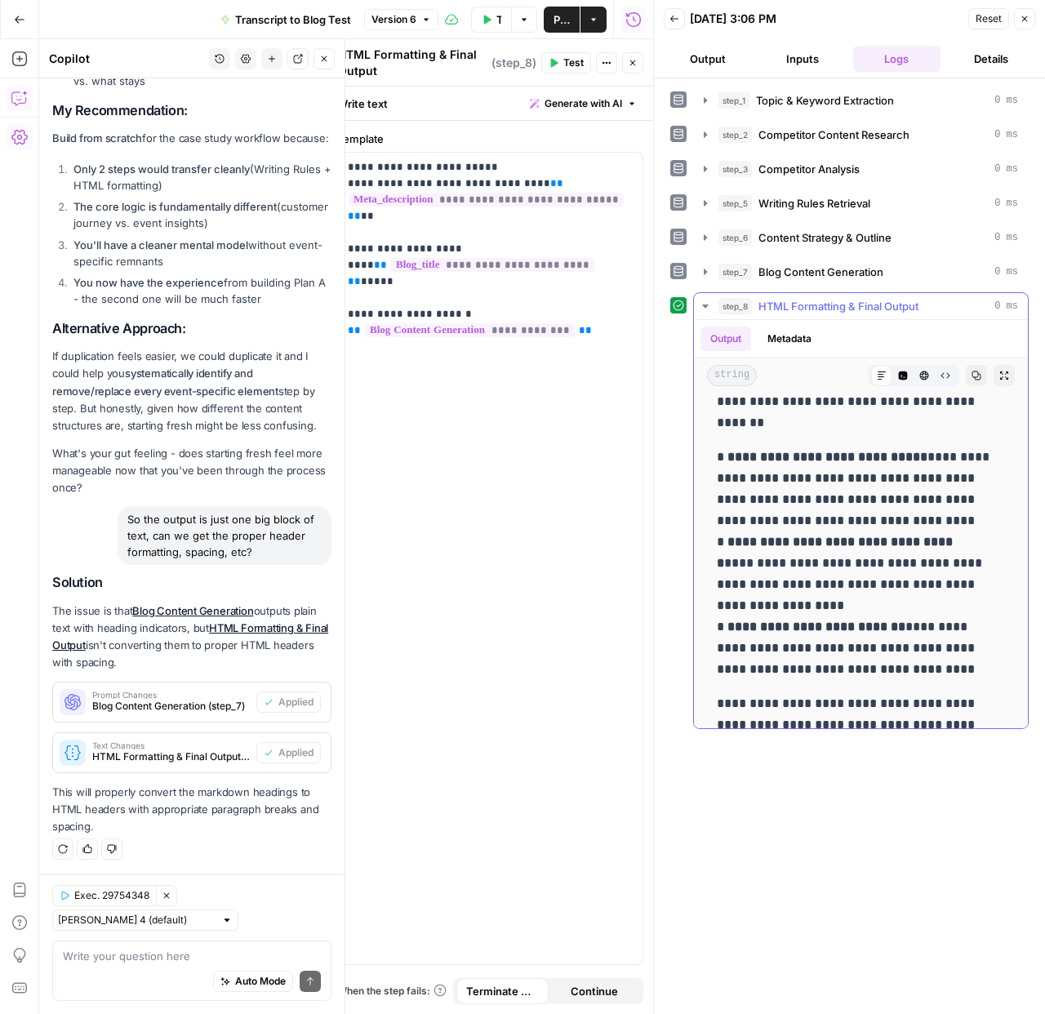
scroll to position [1296, 0]
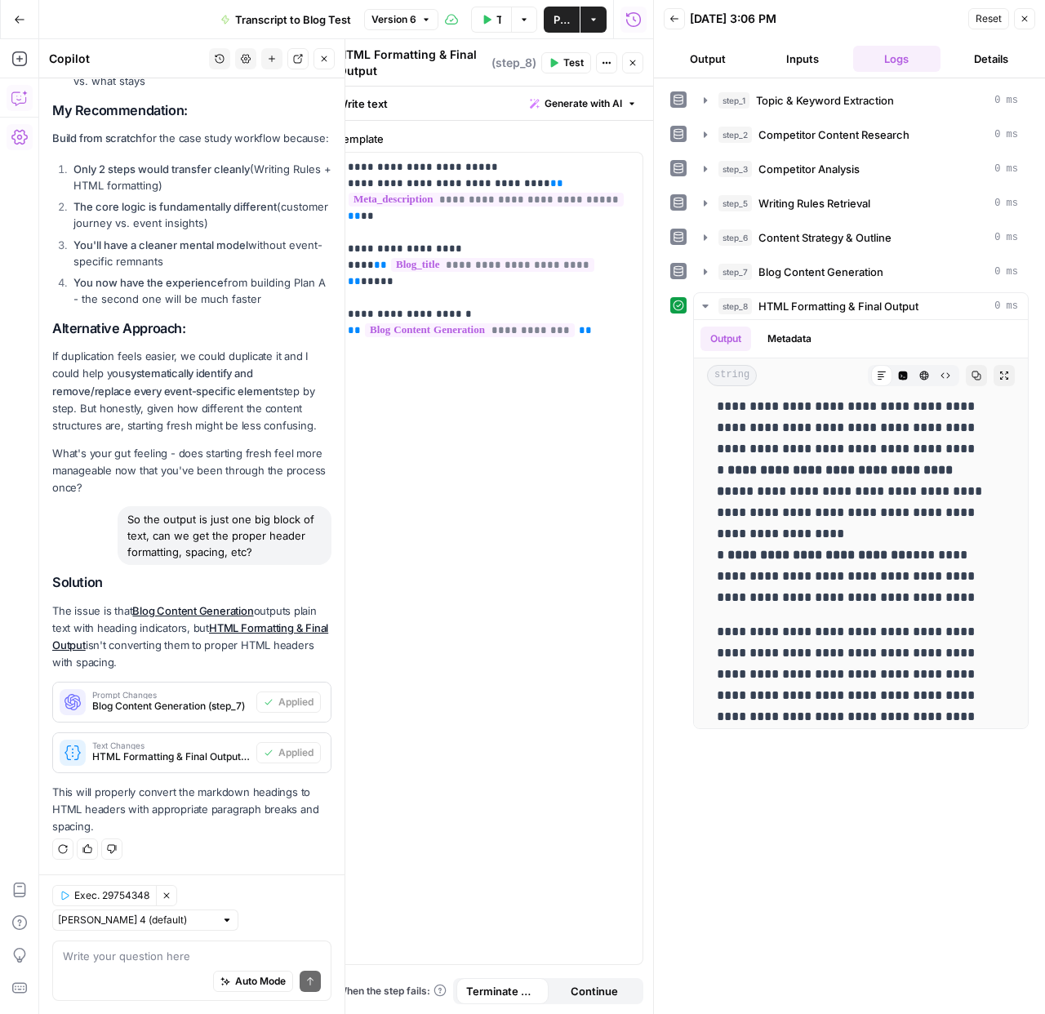
click at [16, 24] on icon "button" at bounding box center [19, 19] width 11 height 11
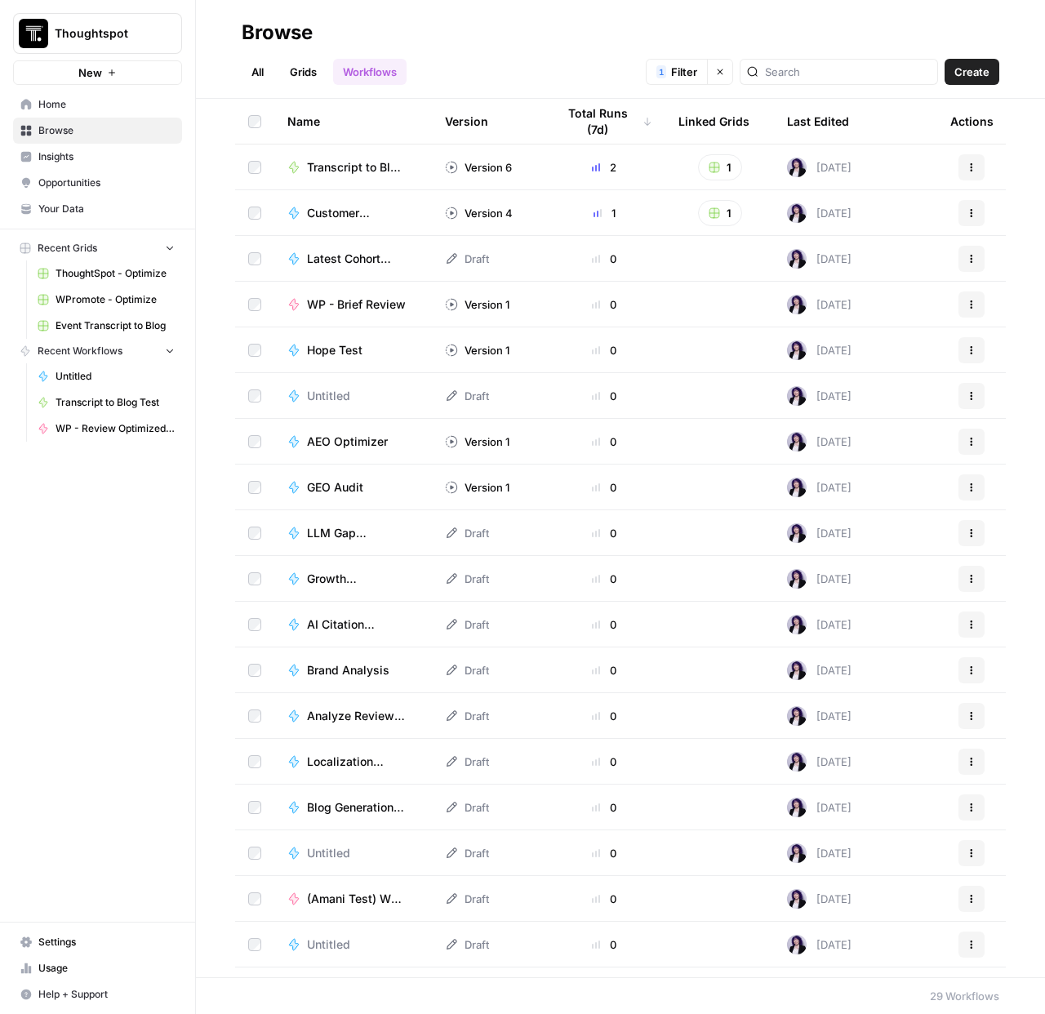
click at [118, 326] on span "Event Transcript to Blog" at bounding box center [114, 325] width 119 height 15
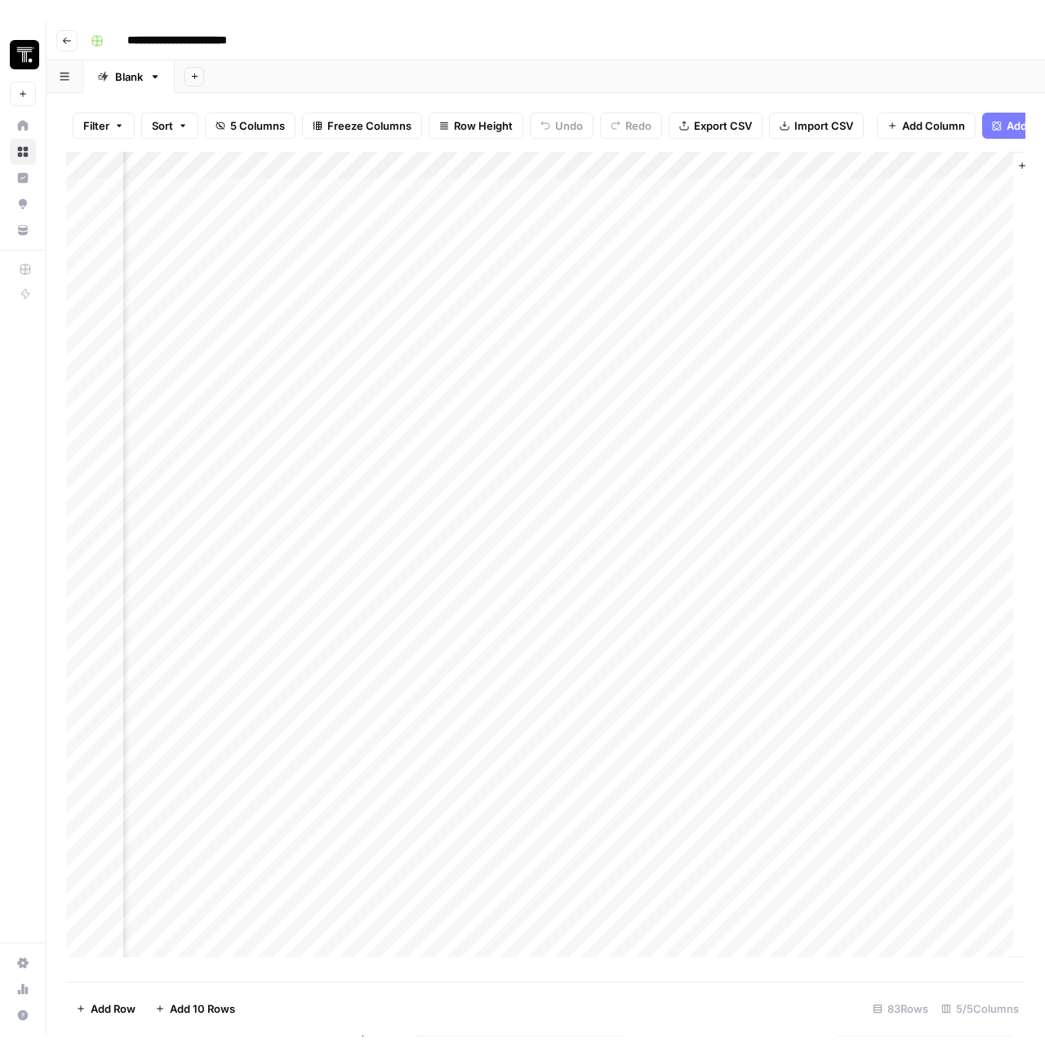
scroll to position [0, 203]
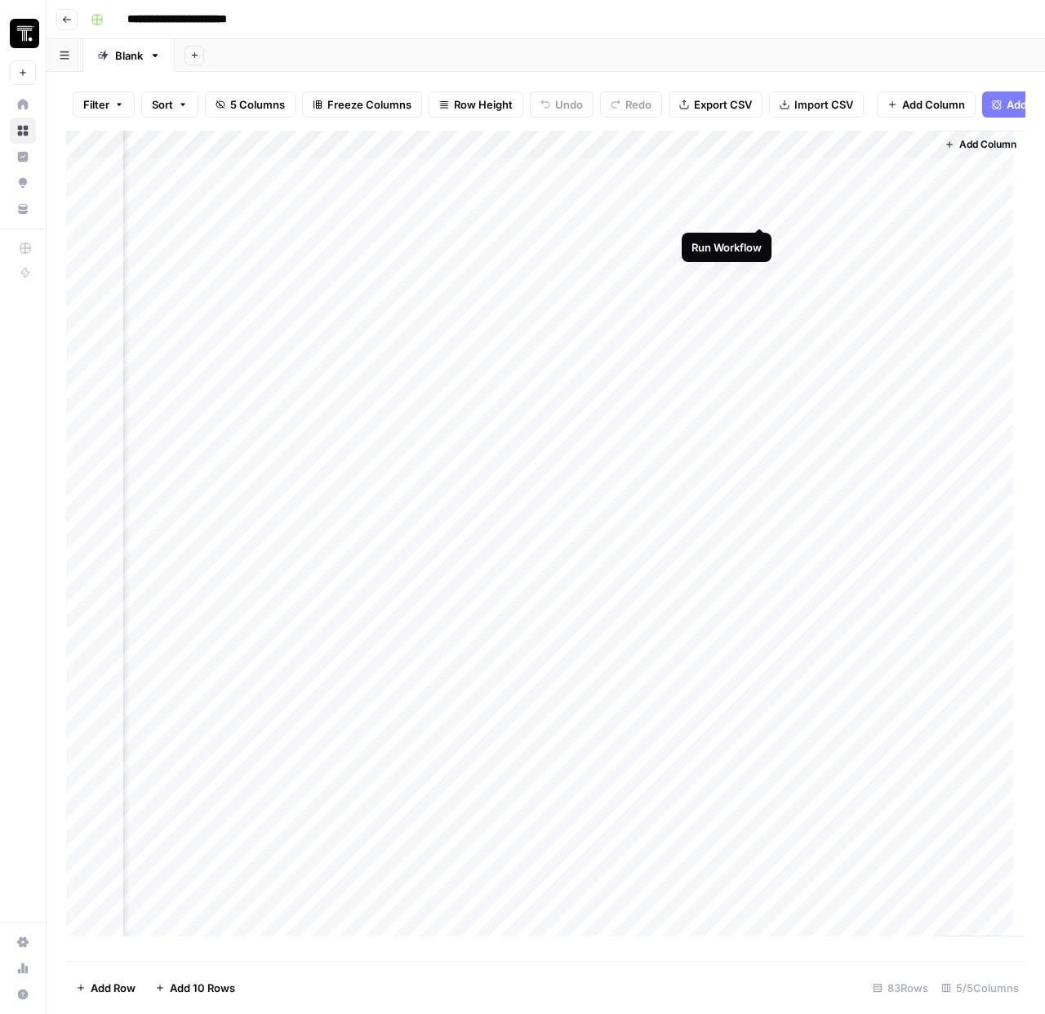
click at [821, 211] on div "Add Column" at bounding box center [545, 540] width 959 height 818
click at [757, 211] on div "Add Column" at bounding box center [545, 540] width 959 height 818
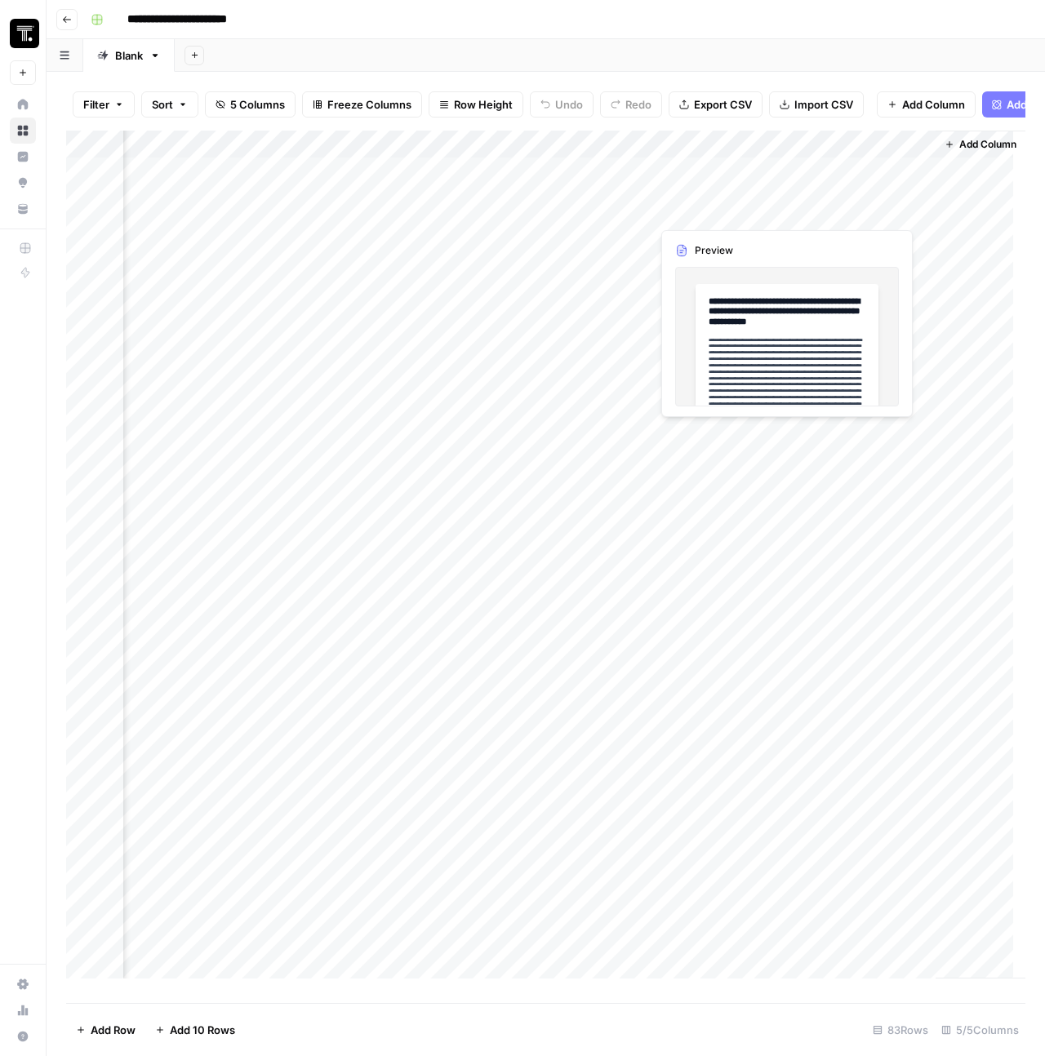
click at [834, 214] on div "Add Column" at bounding box center [545, 561] width 959 height 860
click at [857, 209] on div "Add Column" at bounding box center [545, 561] width 959 height 860
click at [807, 348] on body "**********" at bounding box center [522, 528] width 1045 height 1056
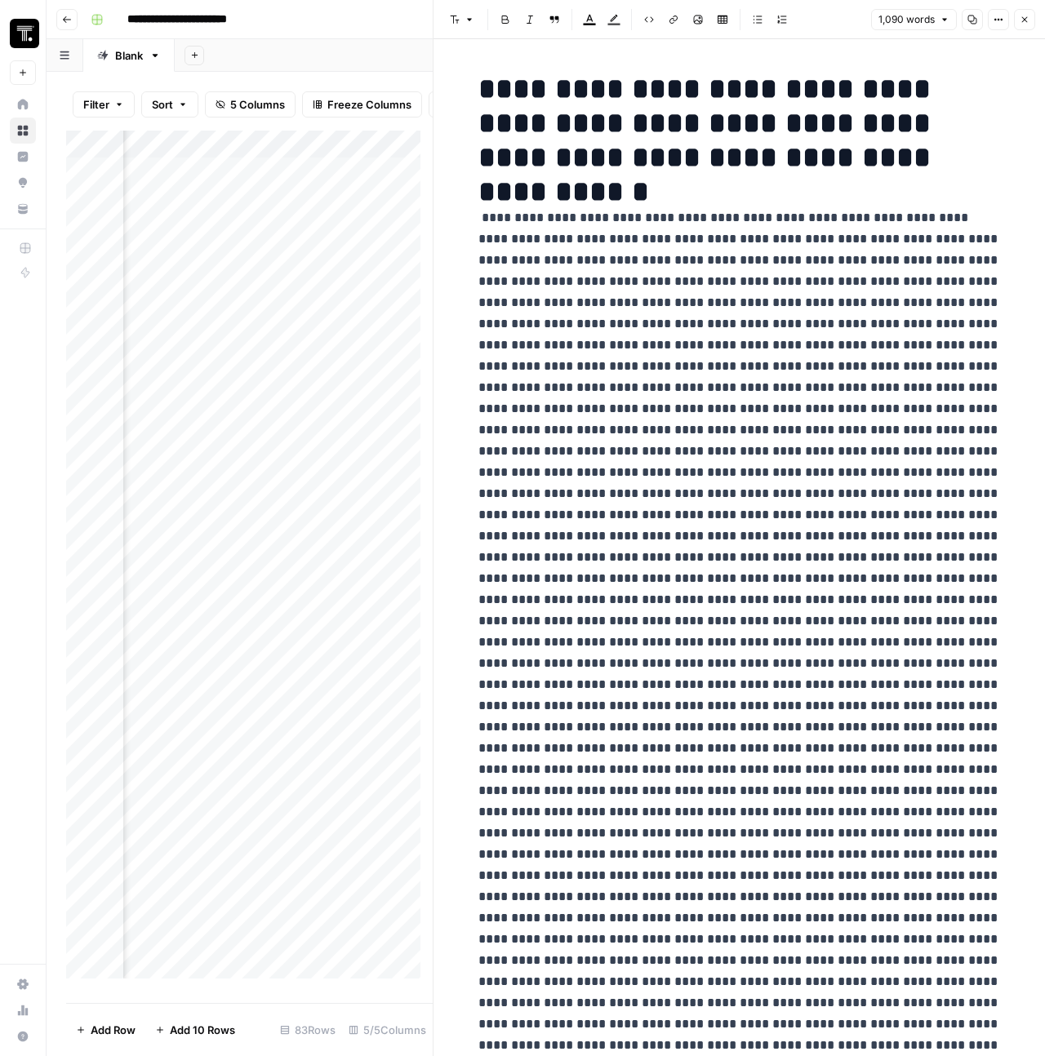
click at [1030, 12] on button "Close" at bounding box center [1024, 19] width 21 height 21
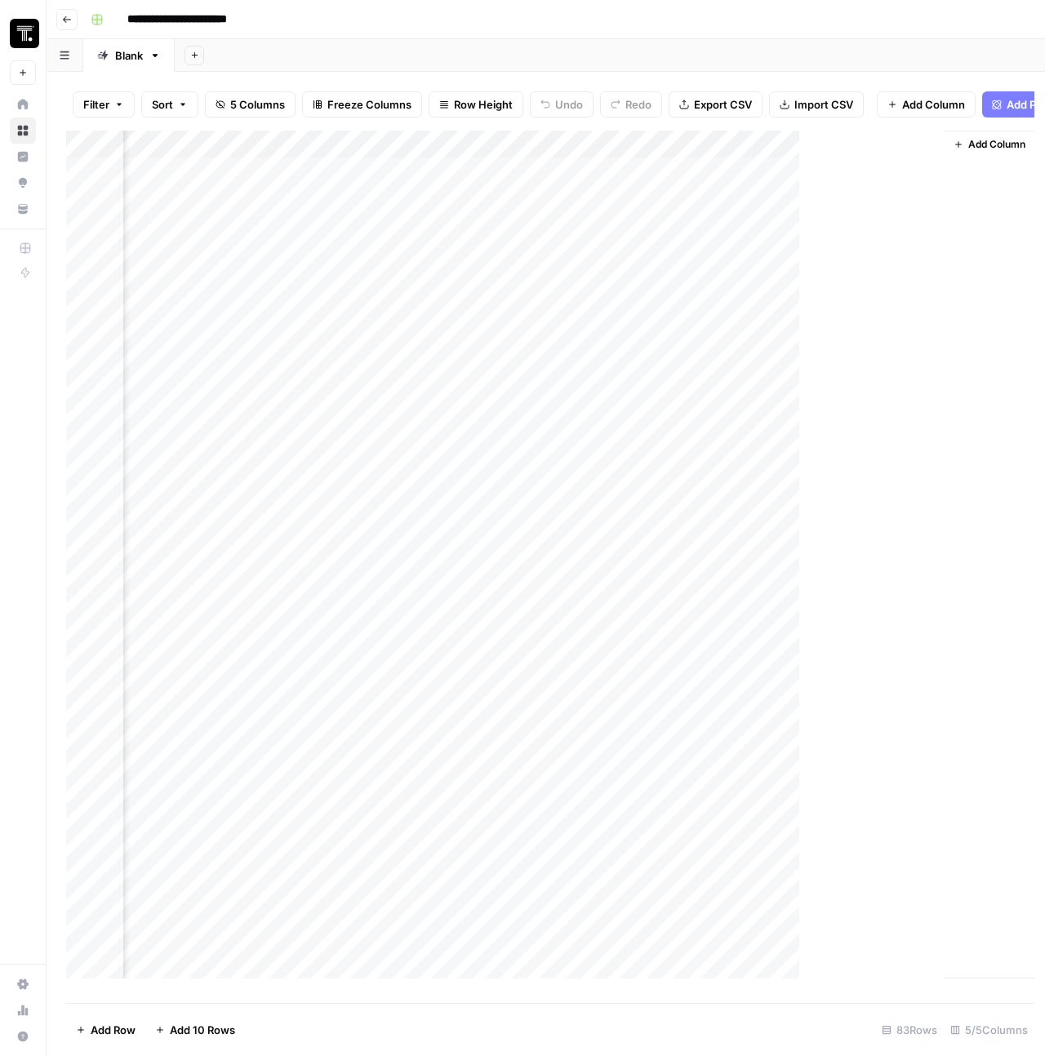
scroll to position [0, 184]
